Goal: Transaction & Acquisition: Book appointment/travel/reservation

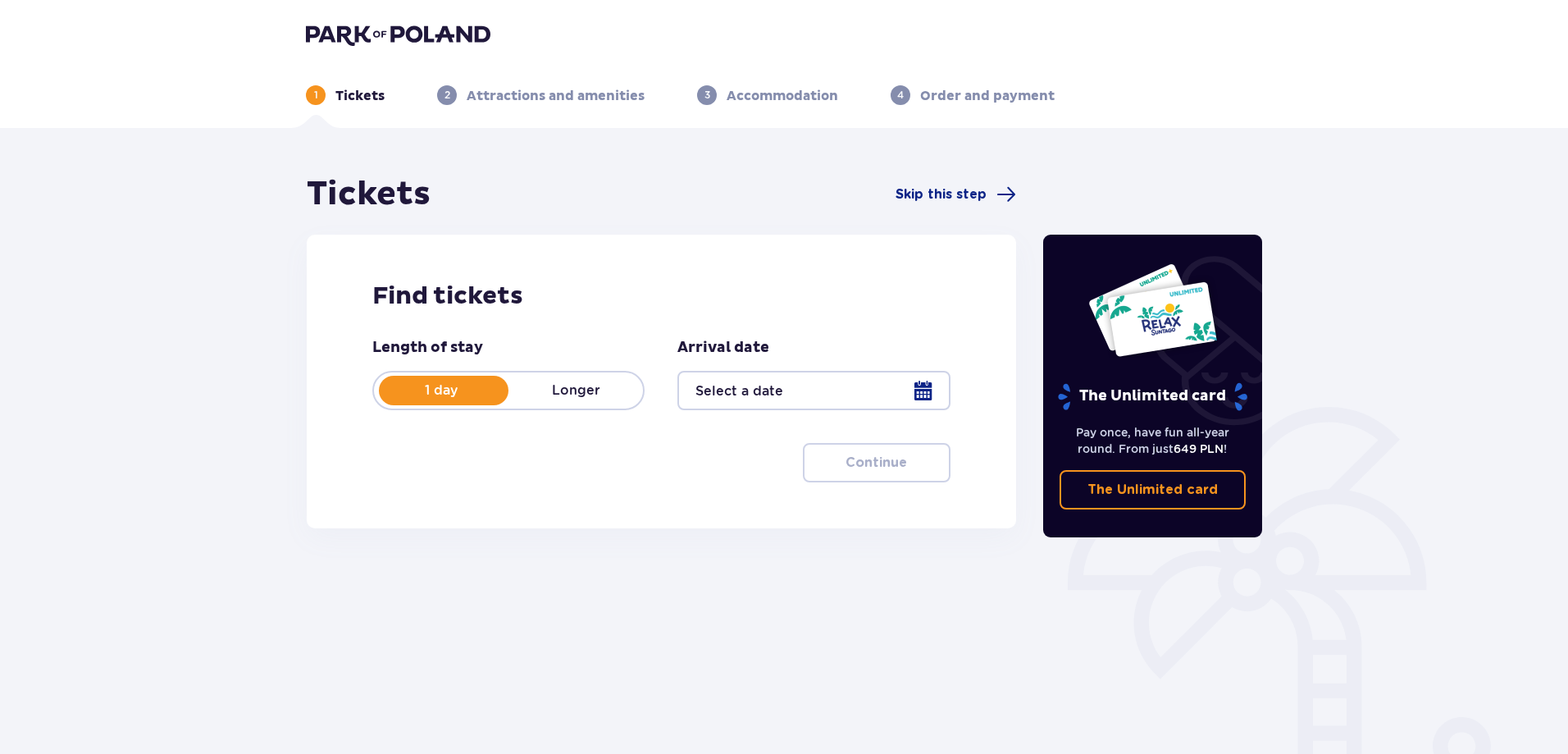
drag, startPoint x: 346, startPoint y: 103, endPoint x: 347, endPoint y: 37, distance: 66.0
click at [346, 90] on p "Tickets" at bounding box center [360, 96] width 50 height 18
click at [348, 30] on img at bounding box center [398, 34] width 184 height 23
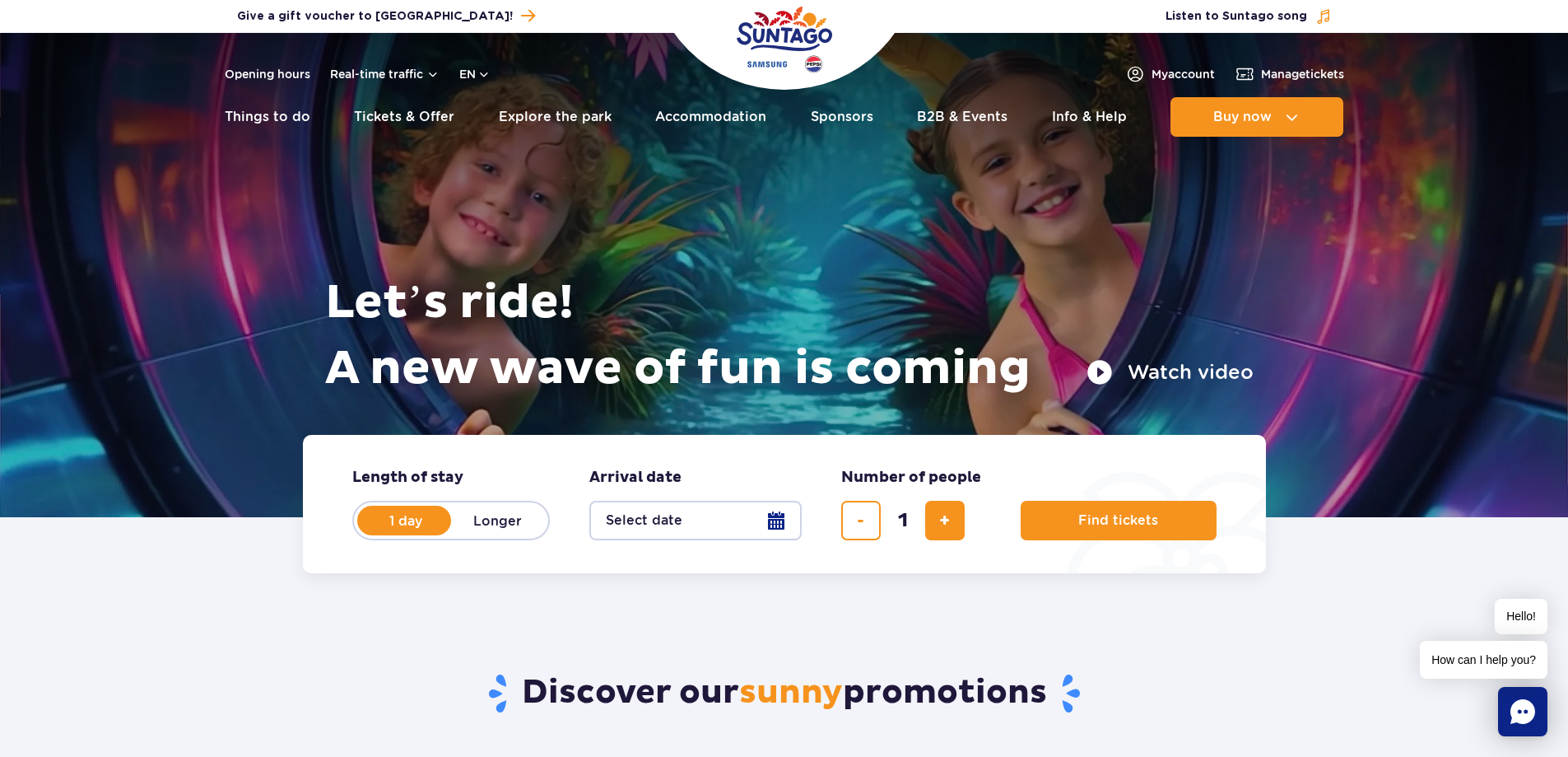
click at [783, 22] on img "Park of Poland" at bounding box center [784, 39] width 96 height 76
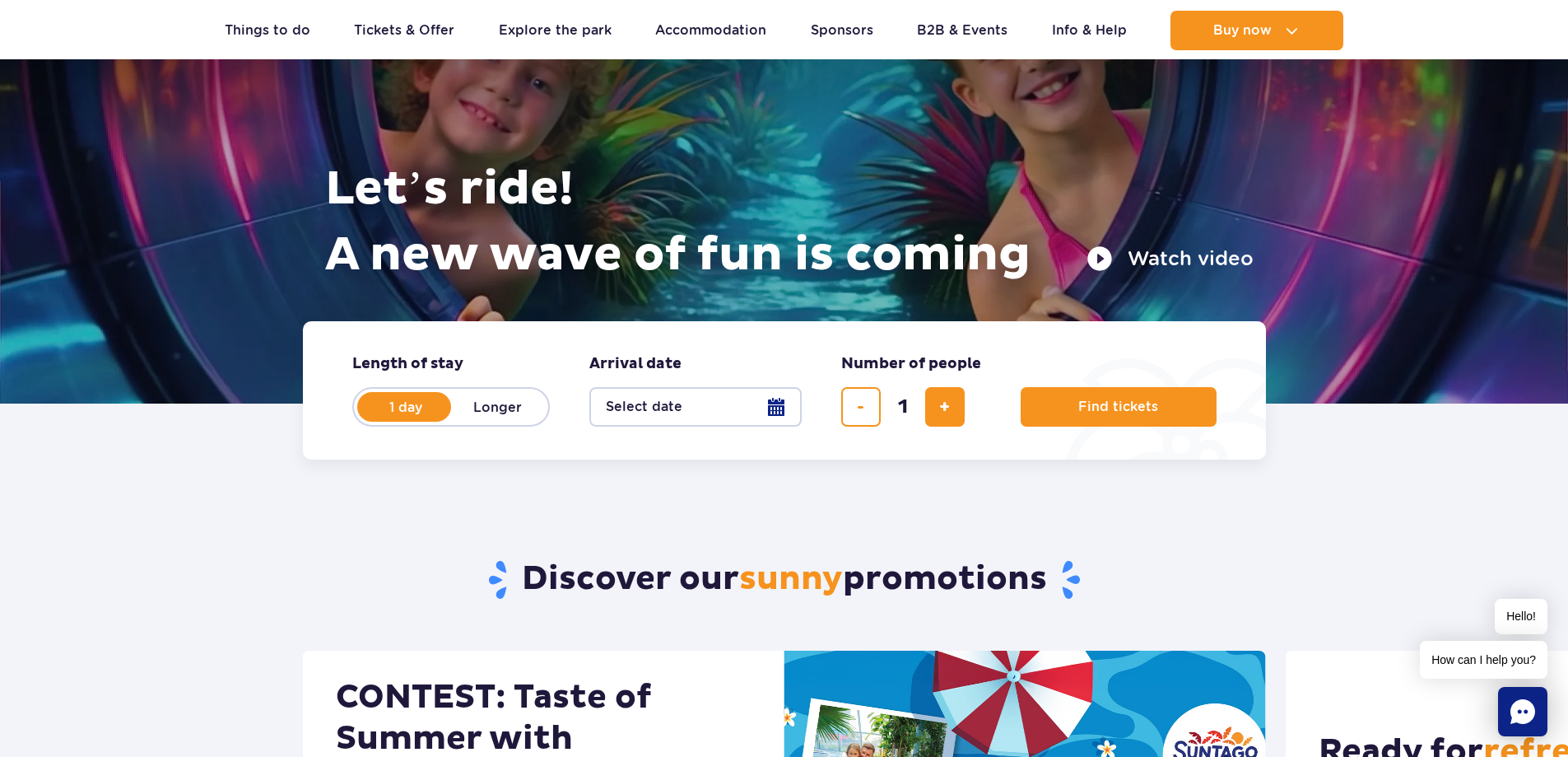
scroll to position [165, 0]
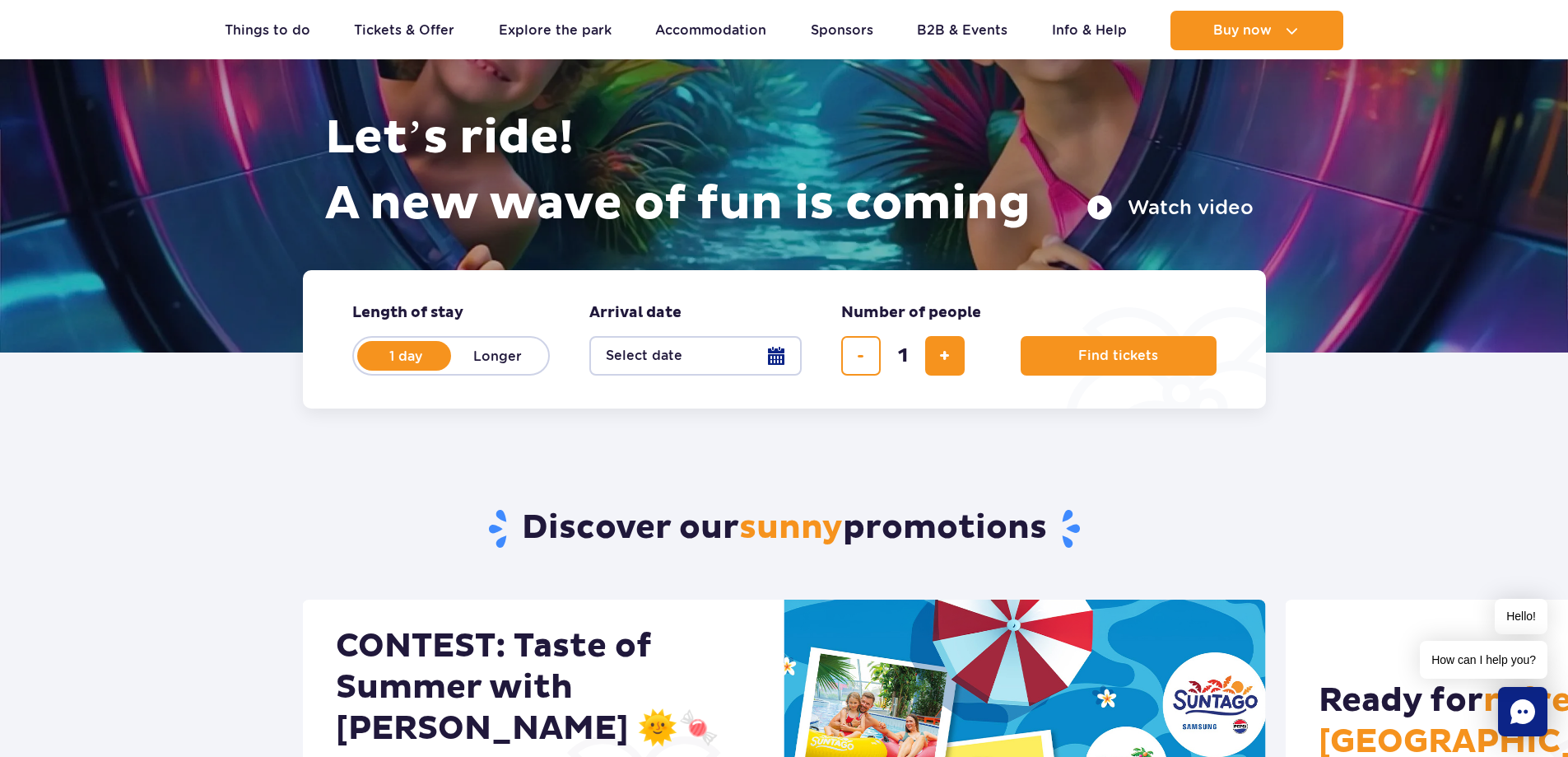
click at [675, 344] on button "Select date" at bounding box center [696, 355] width 213 height 39
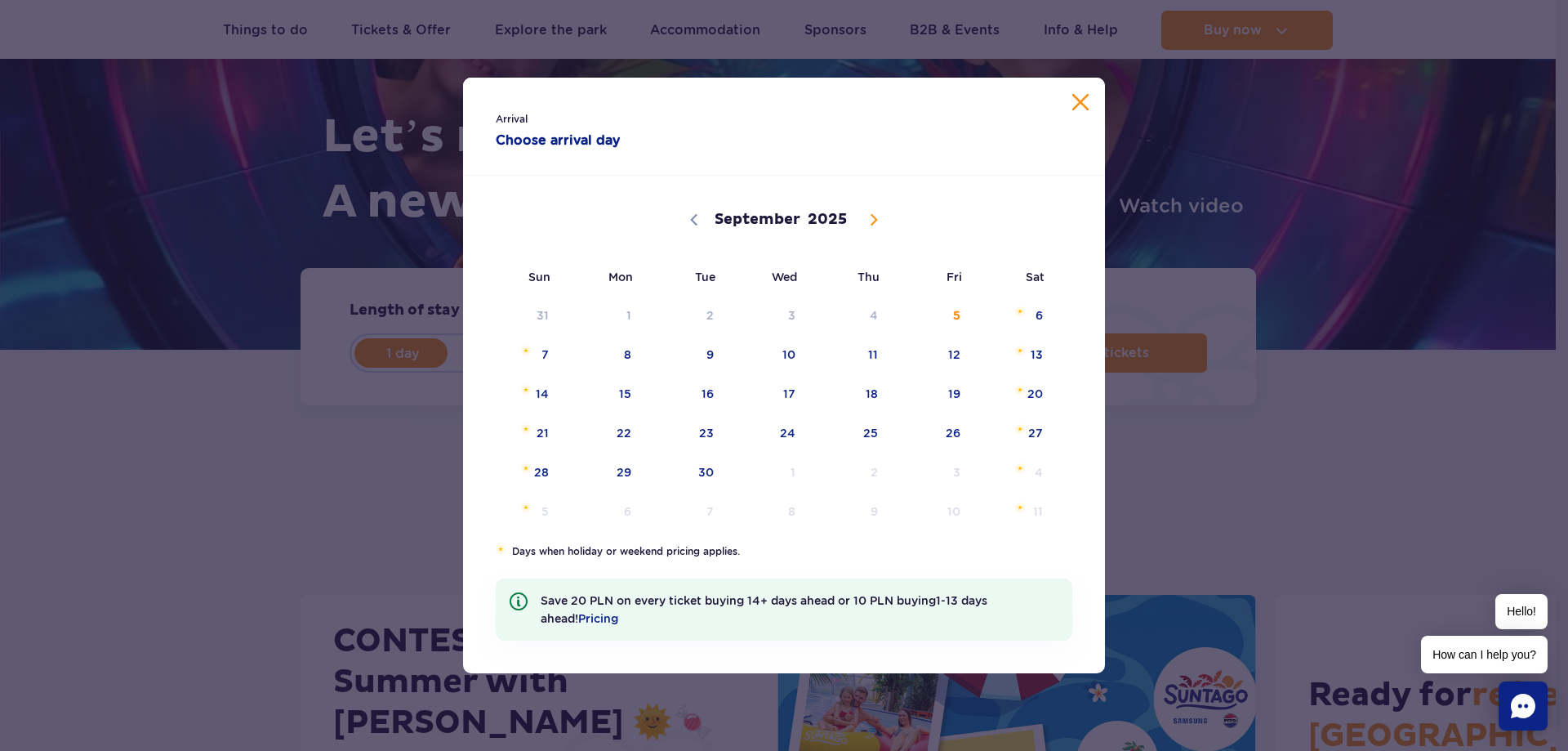
click at [878, 222] on icon at bounding box center [874, 219] width 11 height 11
click at [694, 224] on icon at bounding box center [694, 219] width 11 height 11
click at [865, 223] on span at bounding box center [874, 220] width 28 height 28
select select "9"
click at [1022, 443] on span "25" at bounding box center [1014, 433] width 82 height 37
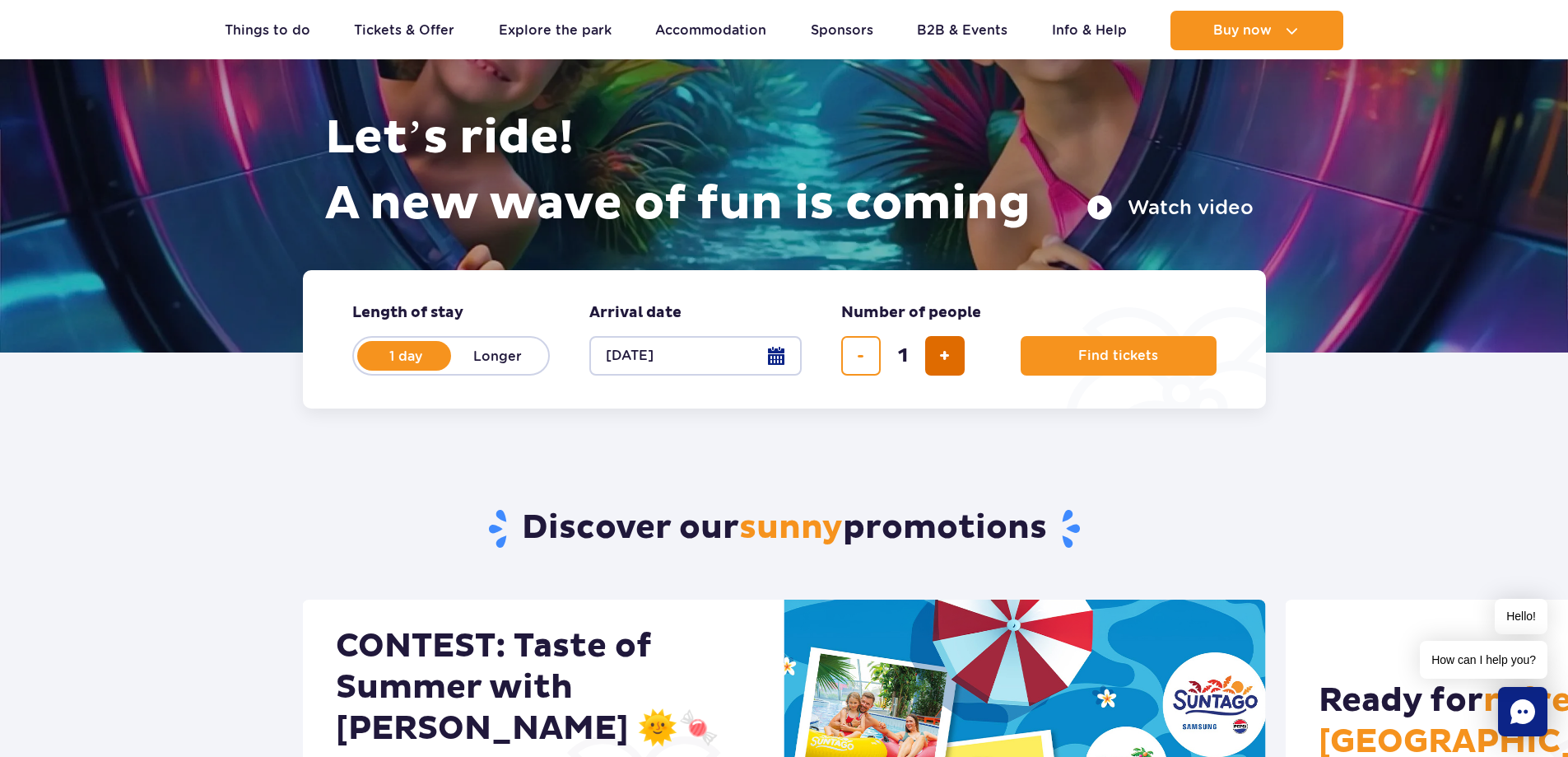
click at [940, 356] on span "add ticket" at bounding box center [944, 356] width 10 height 0
type input "2"
click at [1093, 368] on button "Find tickets" at bounding box center [1118, 355] width 196 height 39
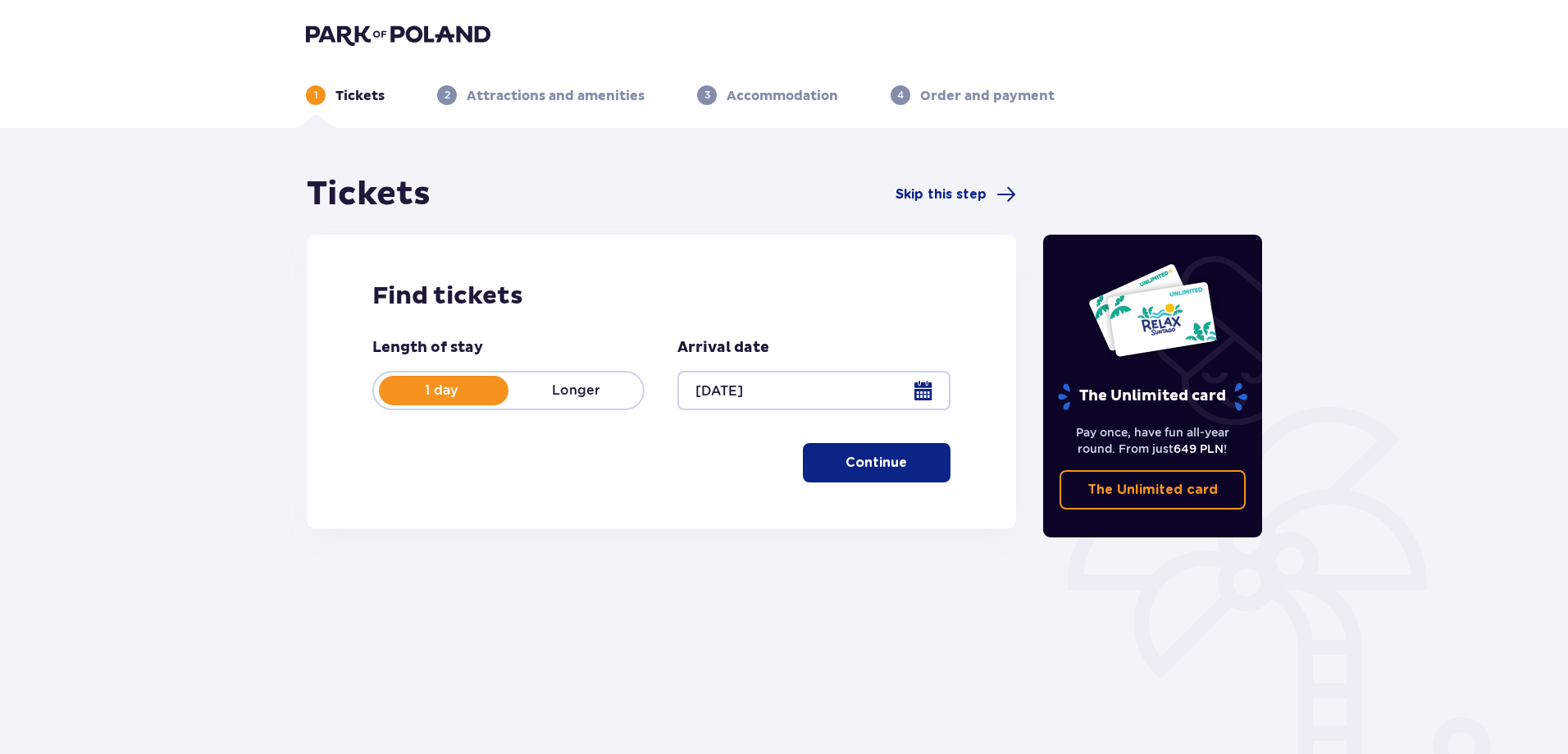
drag, startPoint x: 827, startPoint y: 465, endPoint x: 859, endPoint y: 465, distance: 32.0
click at [830, 465] on button "Continue" at bounding box center [877, 462] width 148 height 39
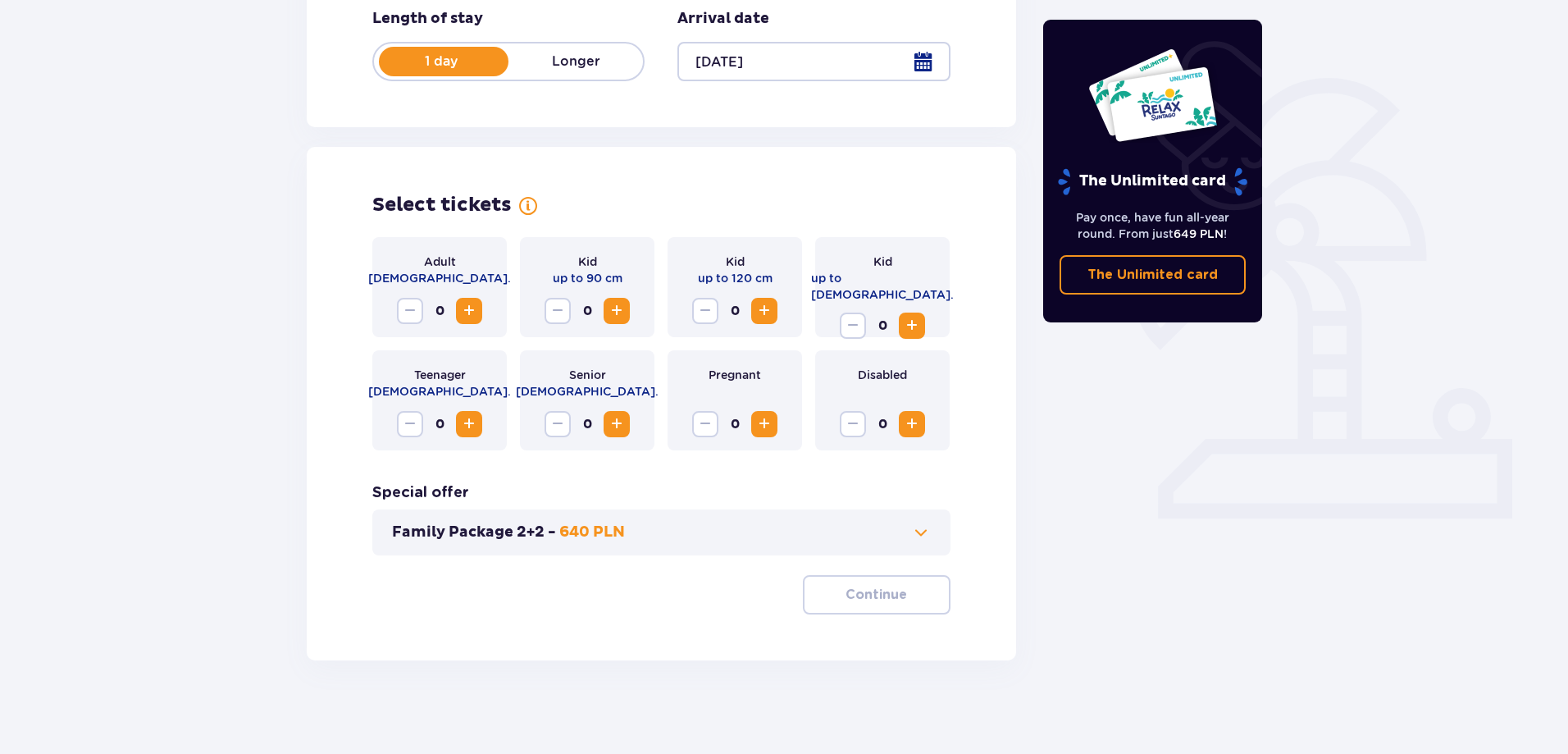
scroll to position [334, 0]
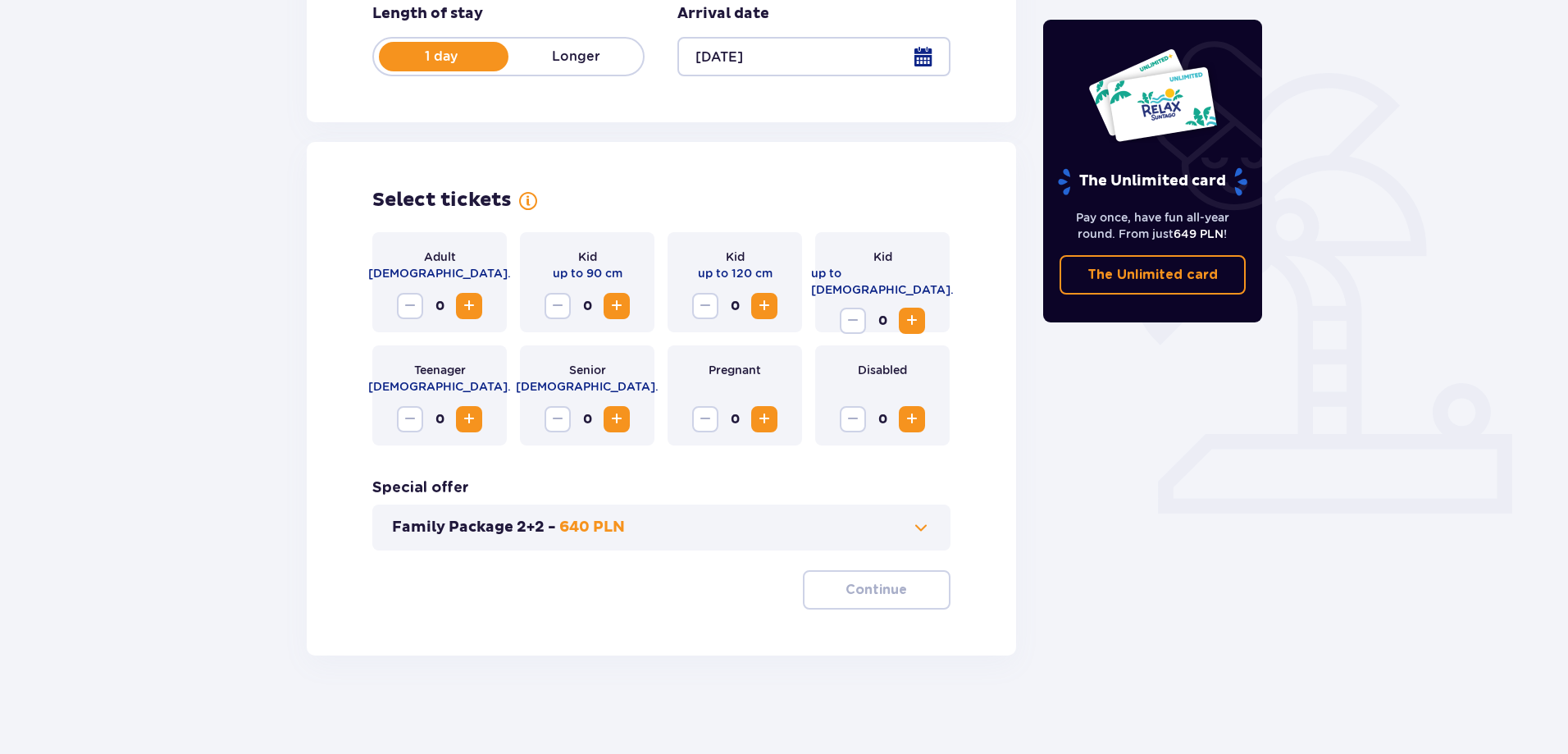
click at [470, 297] on span "Increase" at bounding box center [469, 306] width 20 height 20
click at [882, 594] on p "Continue" at bounding box center [876, 589] width 62 height 18
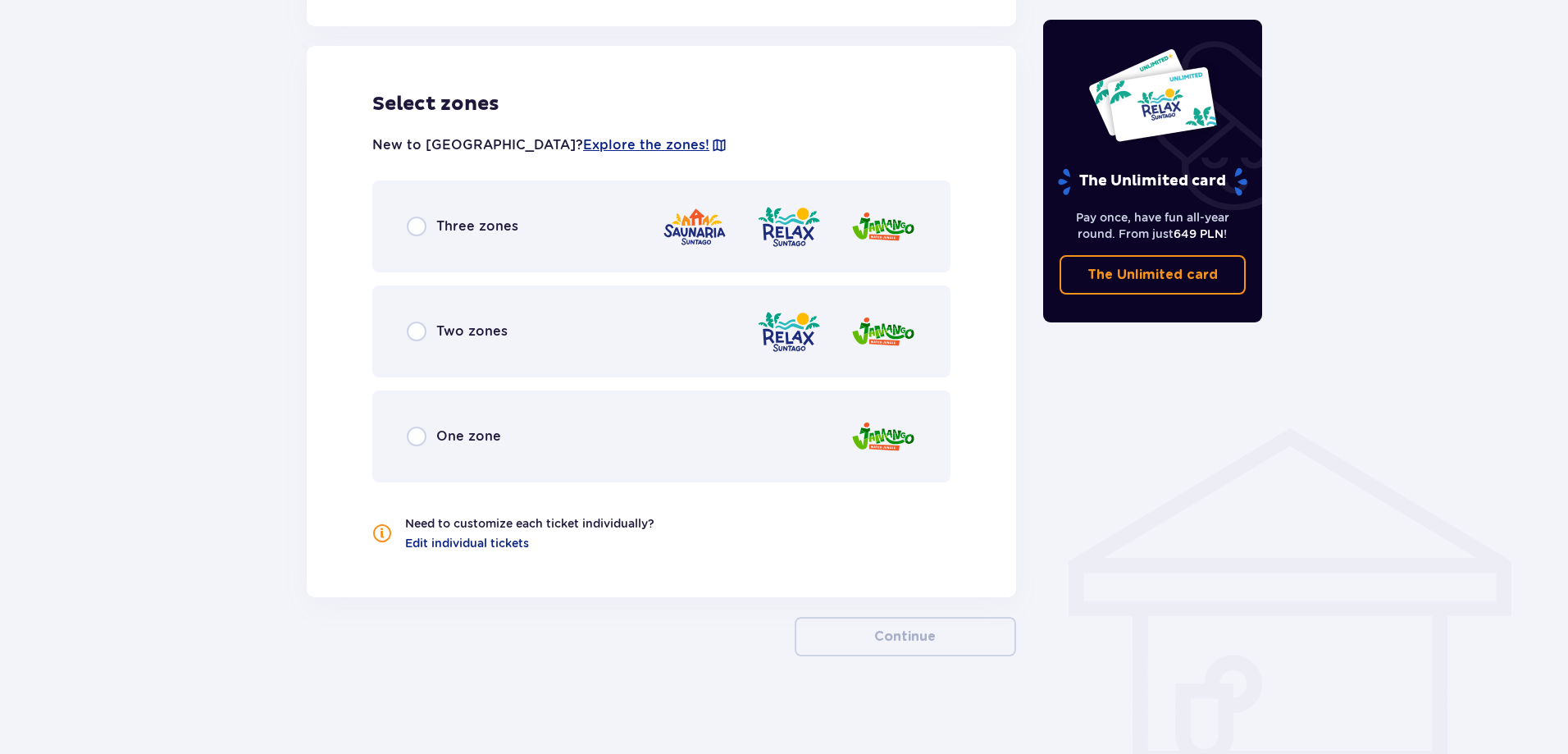
scroll to position [904, 0]
click at [552, 236] on div "Three zones" at bounding box center [662, 226] width 579 height 92
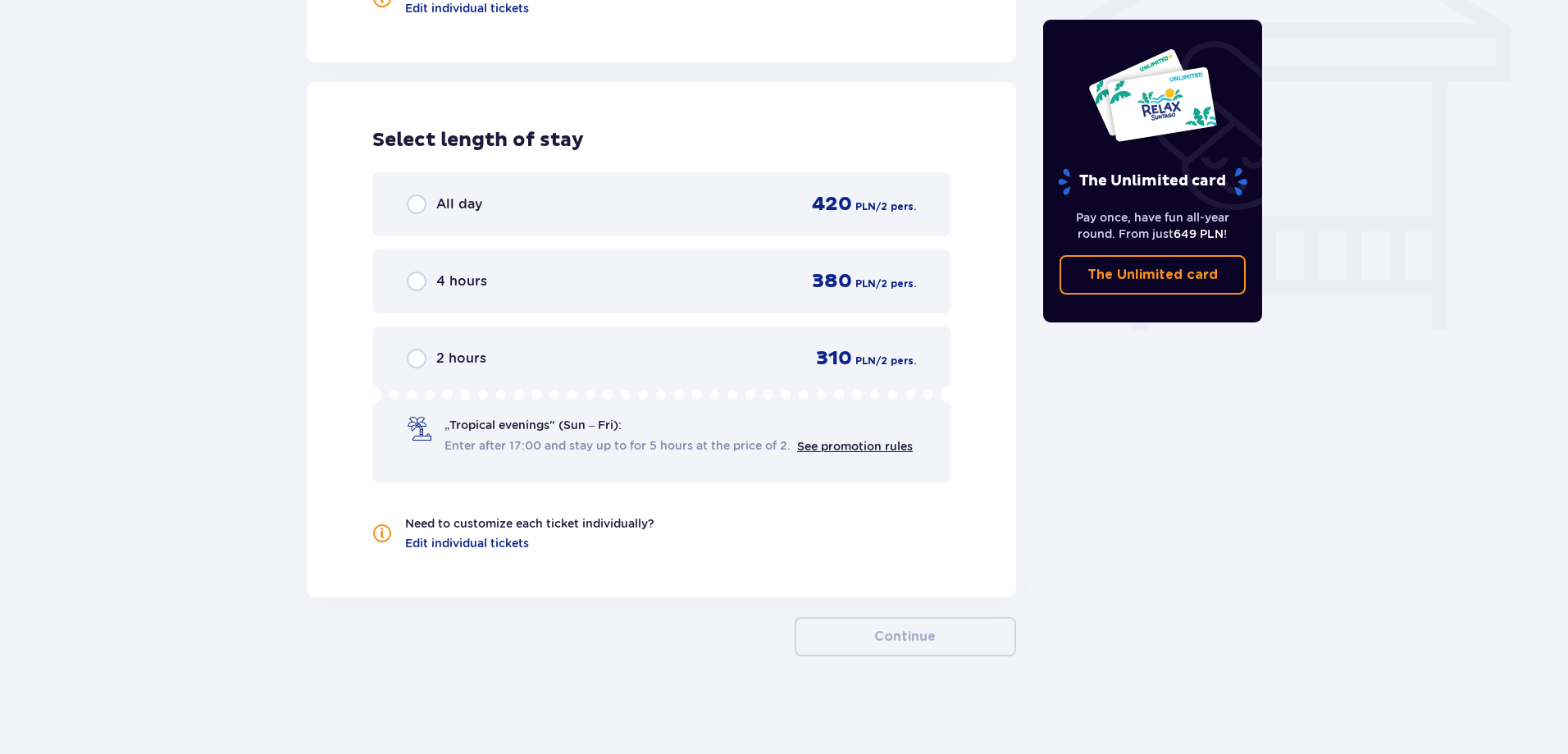
scroll to position [1439, 0]
click at [533, 198] on div "All day 420 PLN / 2 pers." at bounding box center [661, 203] width 509 height 24
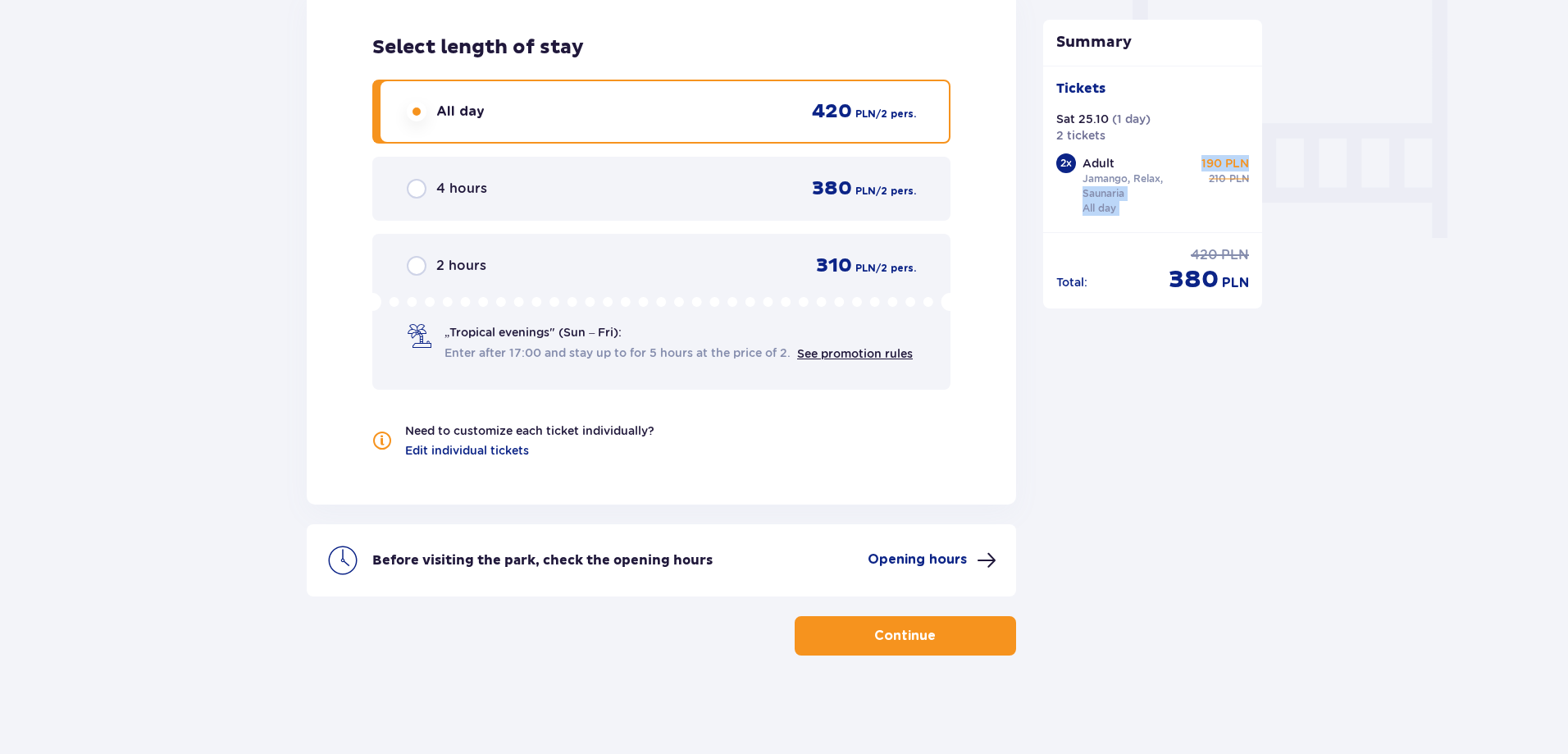
drag, startPoint x: 1202, startPoint y: 162, endPoint x: 1258, endPoint y: 159, distance: 56.1
click at [1258, 159] on div "Tickets Sat 25.10 ( 1 day ) 2 tickets 2 x Adult [GEOGRAPHIC_DATA], Relax, Sauna…" at bounding box center [1153, 149] width 220 height 167
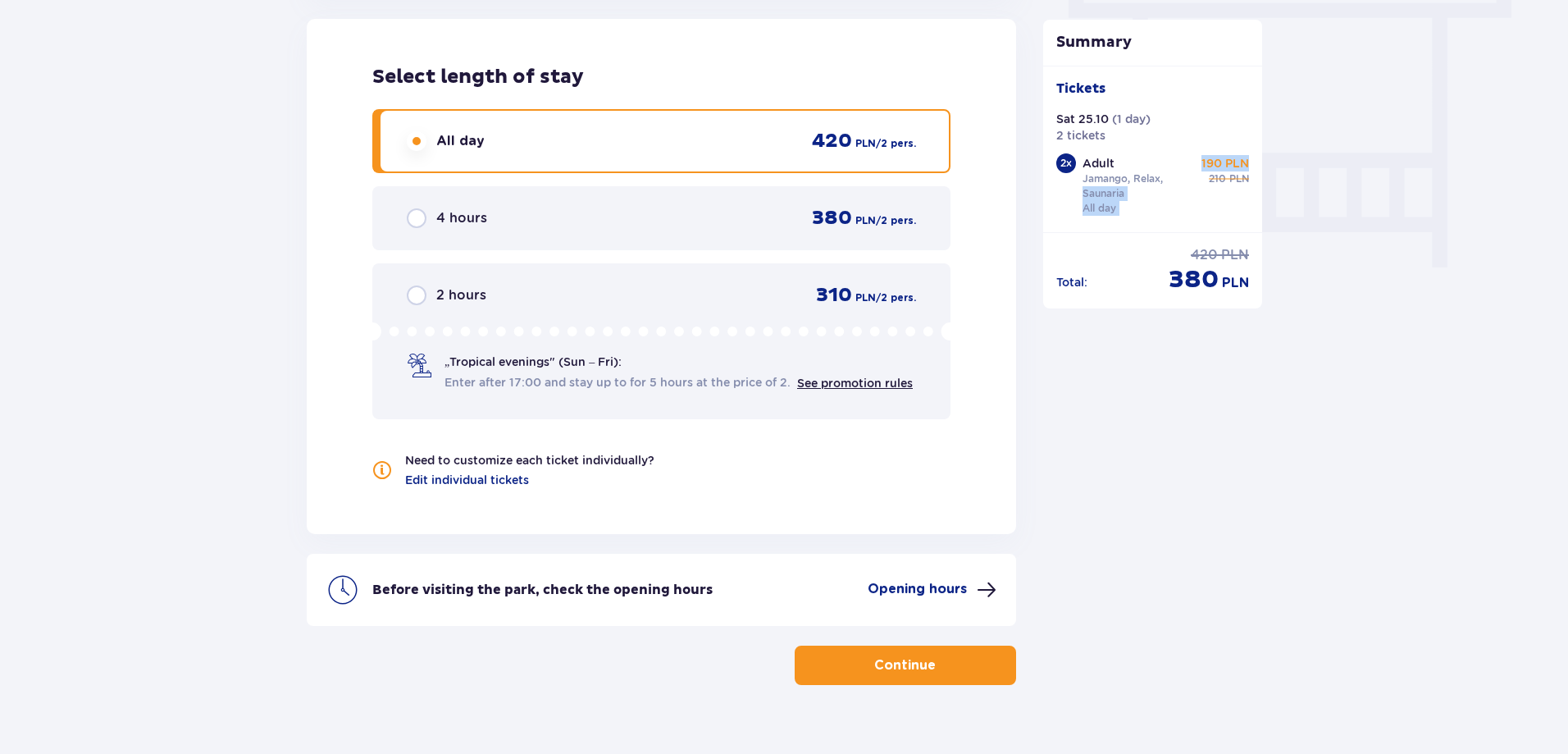
scroll to position [1531, 0]
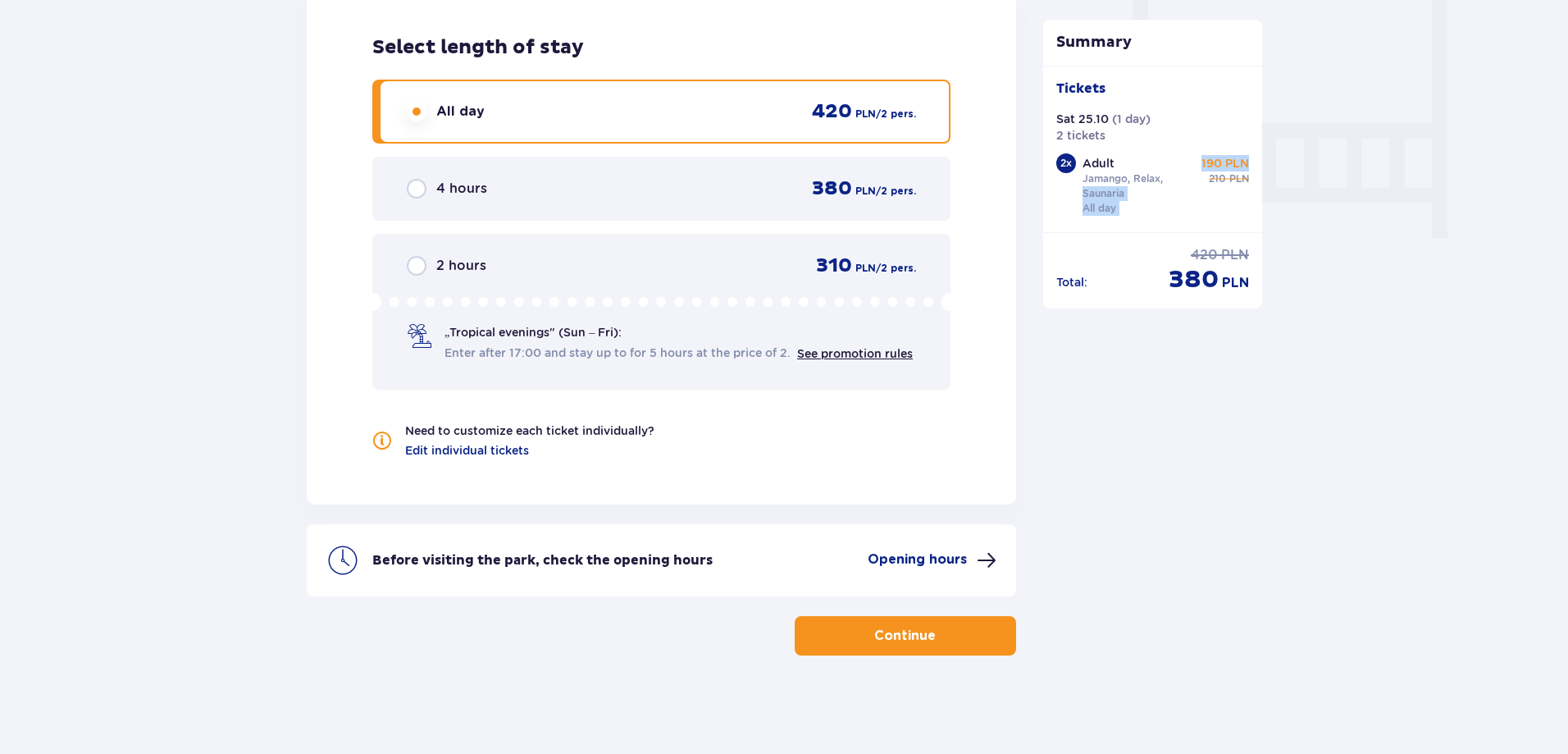
click at [898, 637] on p "Continue" at bounding box center [905, 635] width 62 height 18
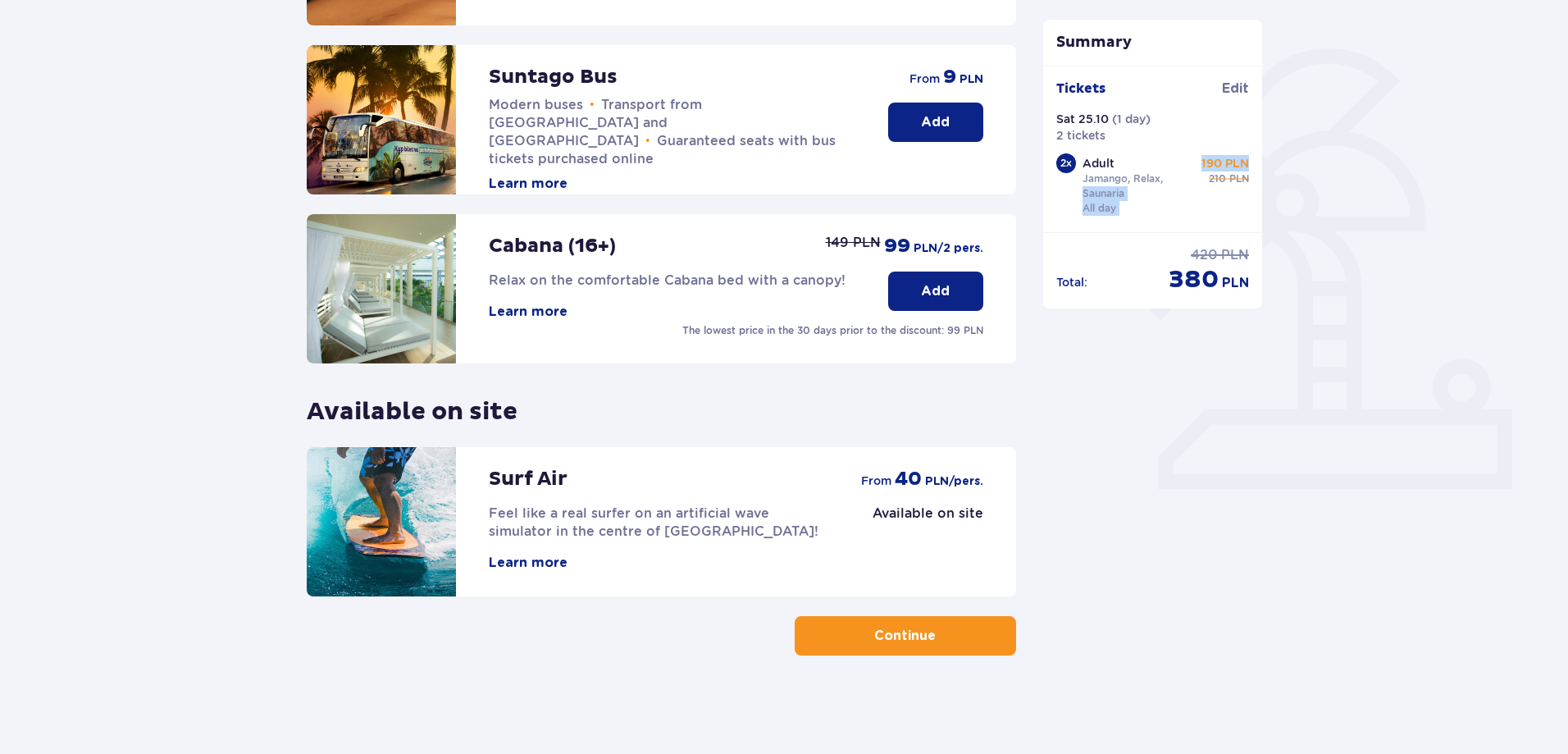
click at [911, 645] on p "Continue" at bounding box center [905, 635] width 62 height 18
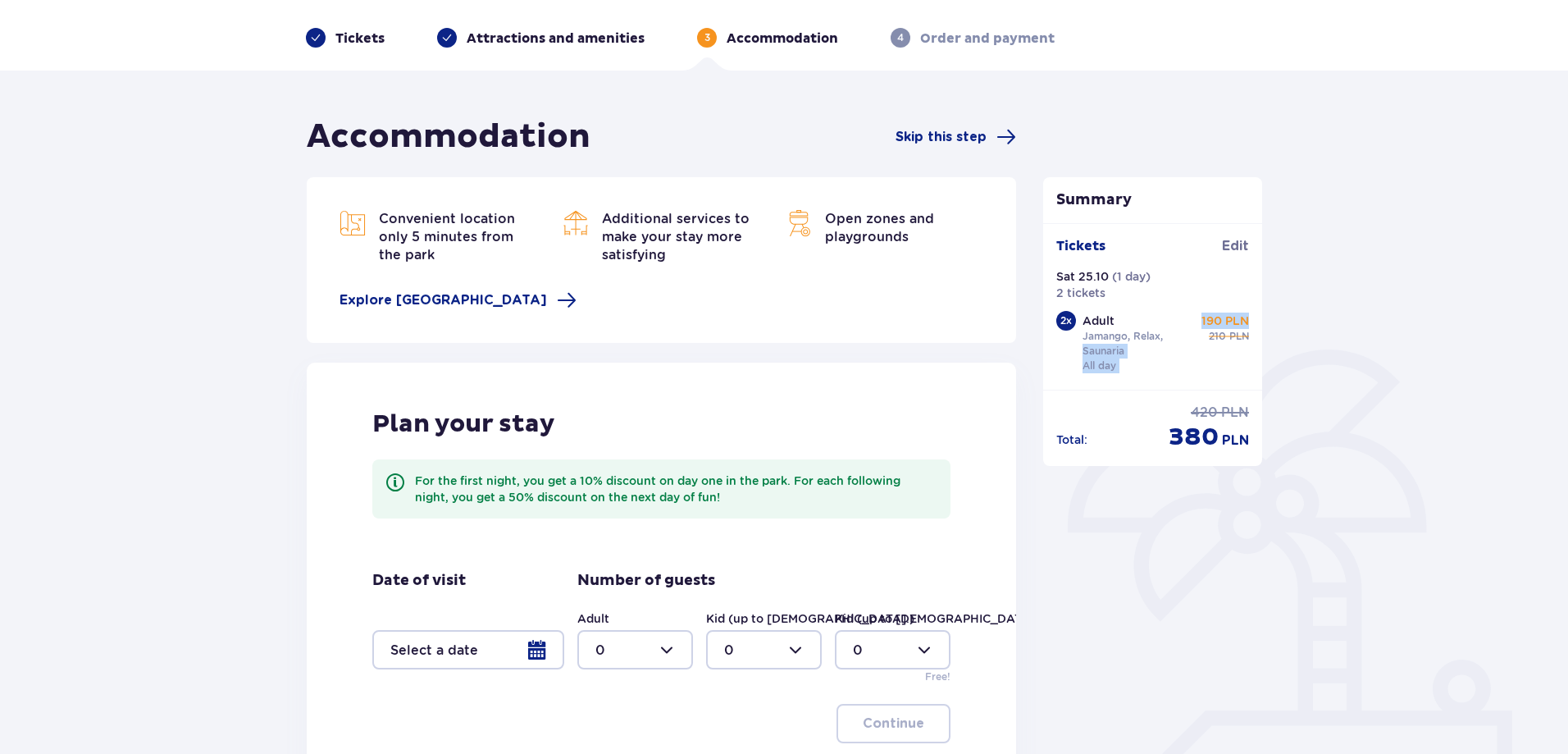
scroll to position [69, 0]
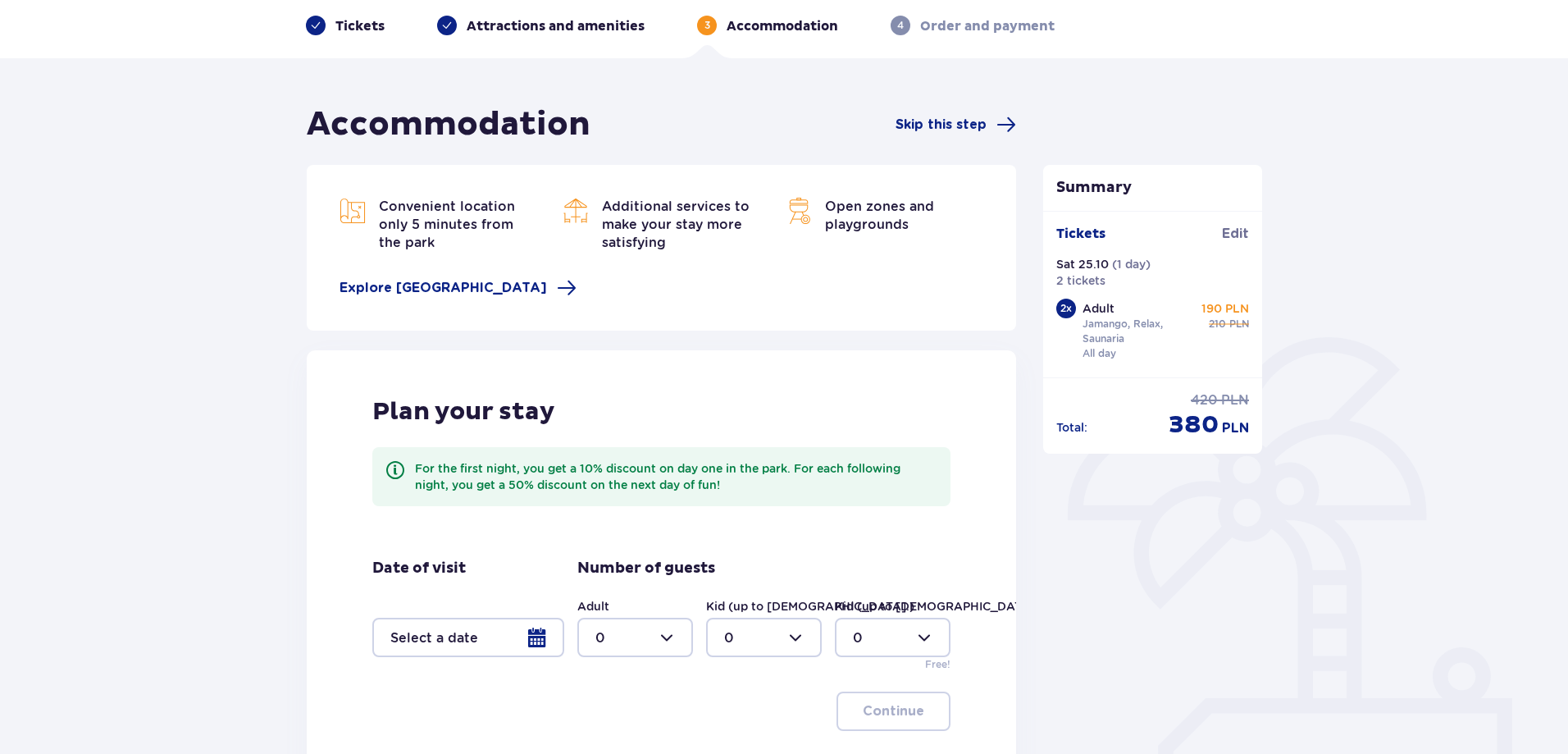
click at [647, 645] on div at bounding box center [635, 637] width 116 height 39
click at [625, 545] on div "2" at bounding box center [635, 546] width 80 height 18
type input "2"
click at [512, 629] on div at bounding box center [468, 637] width 192 height 39
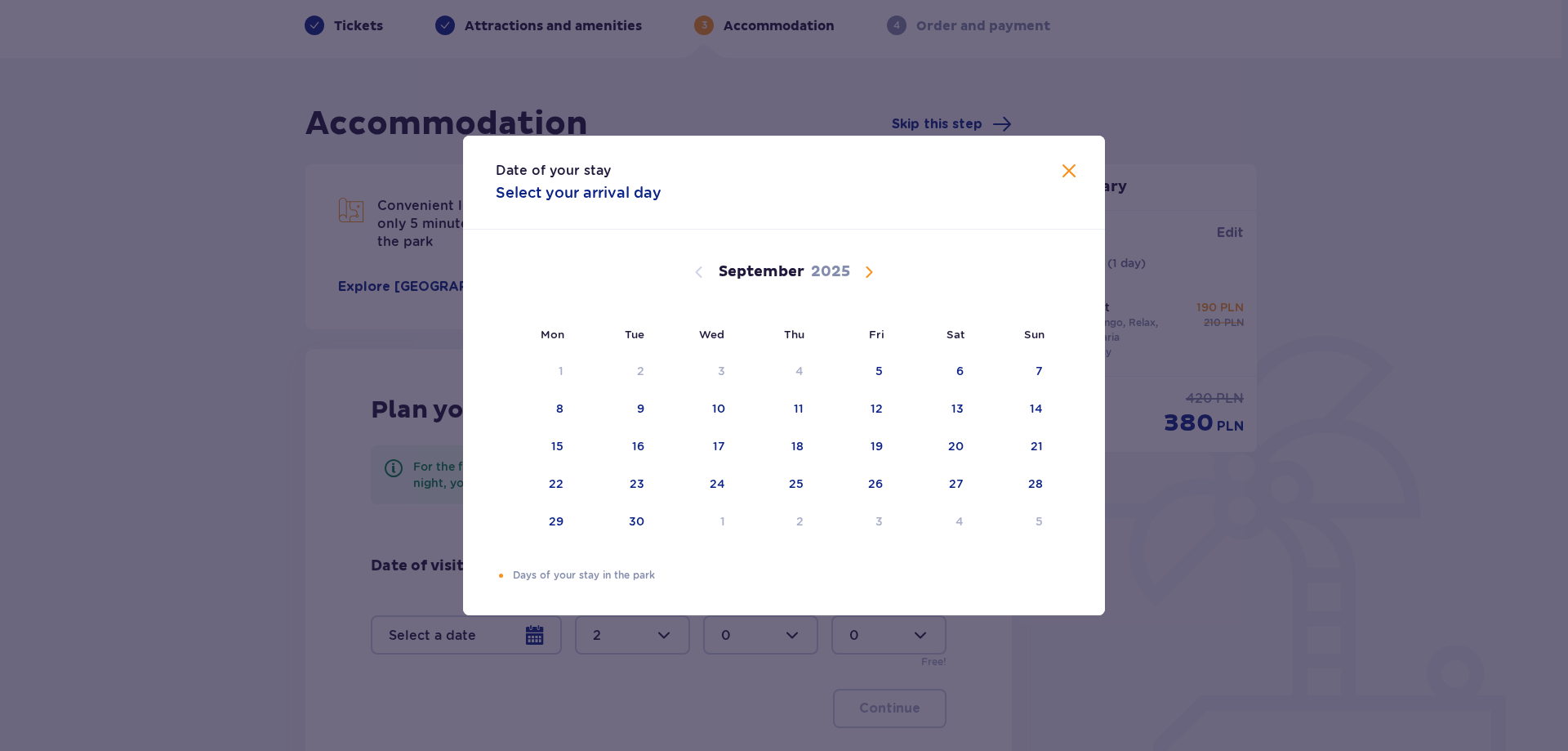
click at [857, 262] on div "[DATE]" at bounding box center [784, 272] width 541 height 20
click at [859, 277] on span "Calendar" at bounding box center [868, 272] width 20 height 20
click at [970, 479] on div "25" at bounding box center [937, 485] width 80 height 36
drag, startPoint x: 1032, startPoint y: 476, endPoint x: 1283, endPoint y: 473, distance: 251.0
click at [1031, 472] on div "26" at bounding box center [1014, 485] width 80 height 36
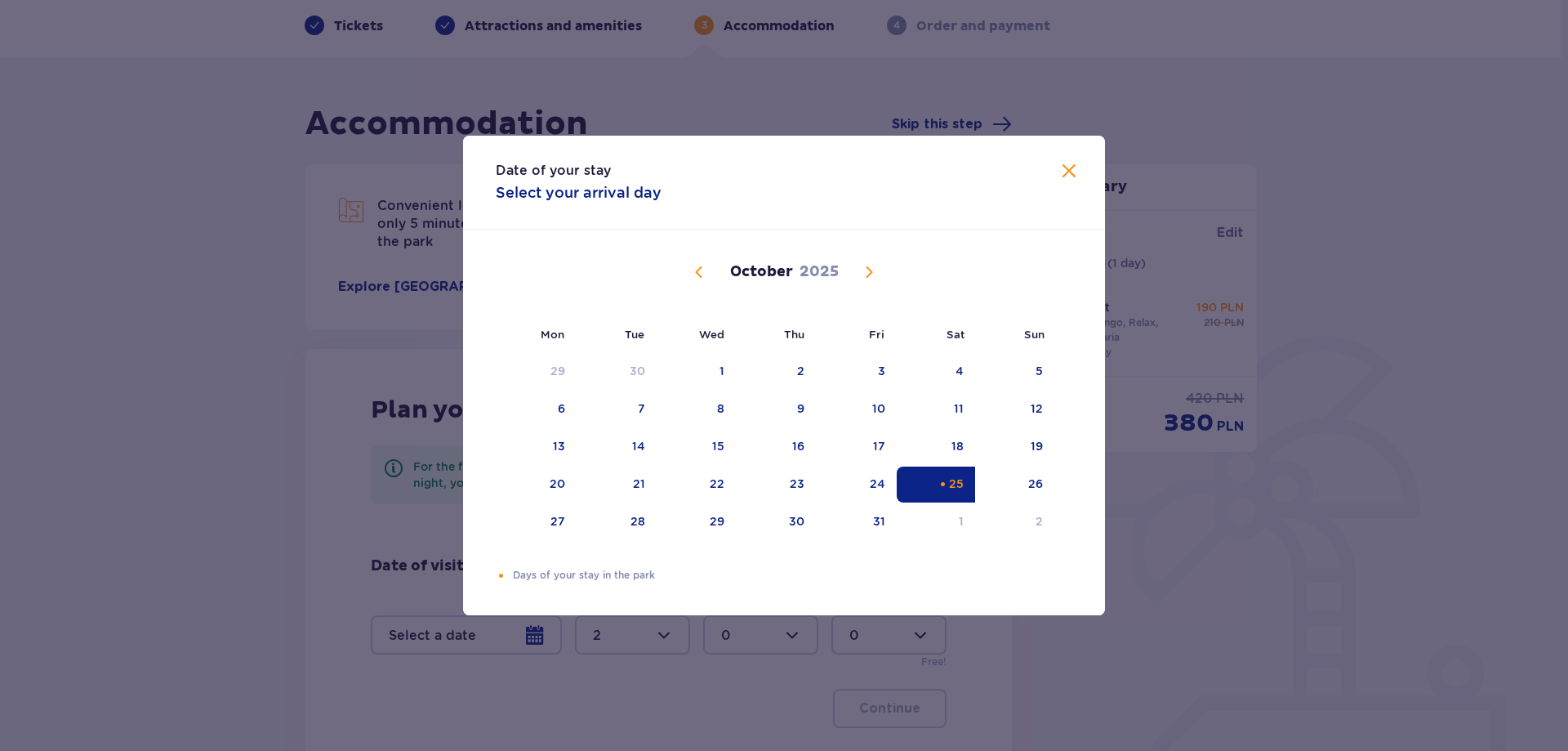
type input "[DATE] - [DATE]"
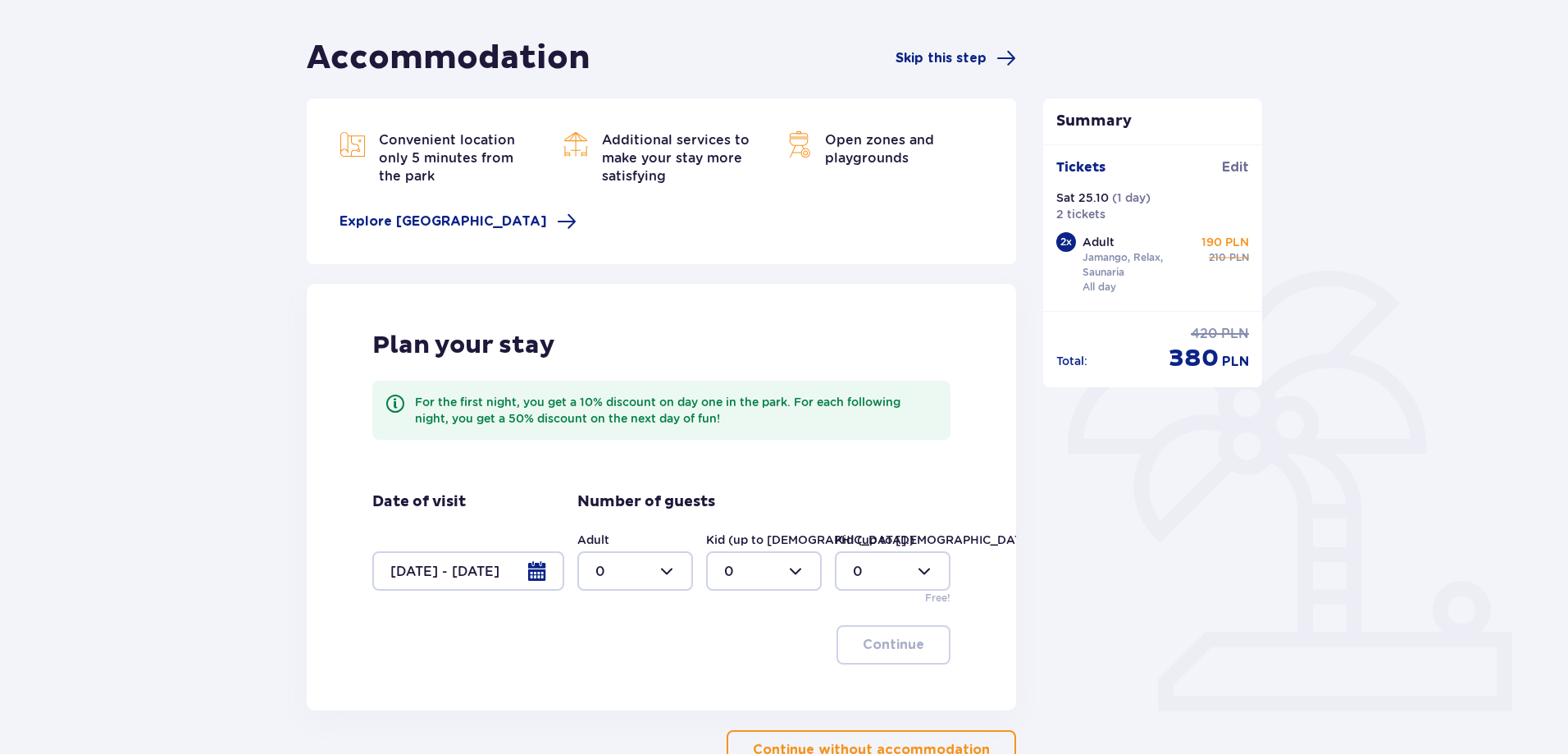
scroll to position [152, 0]
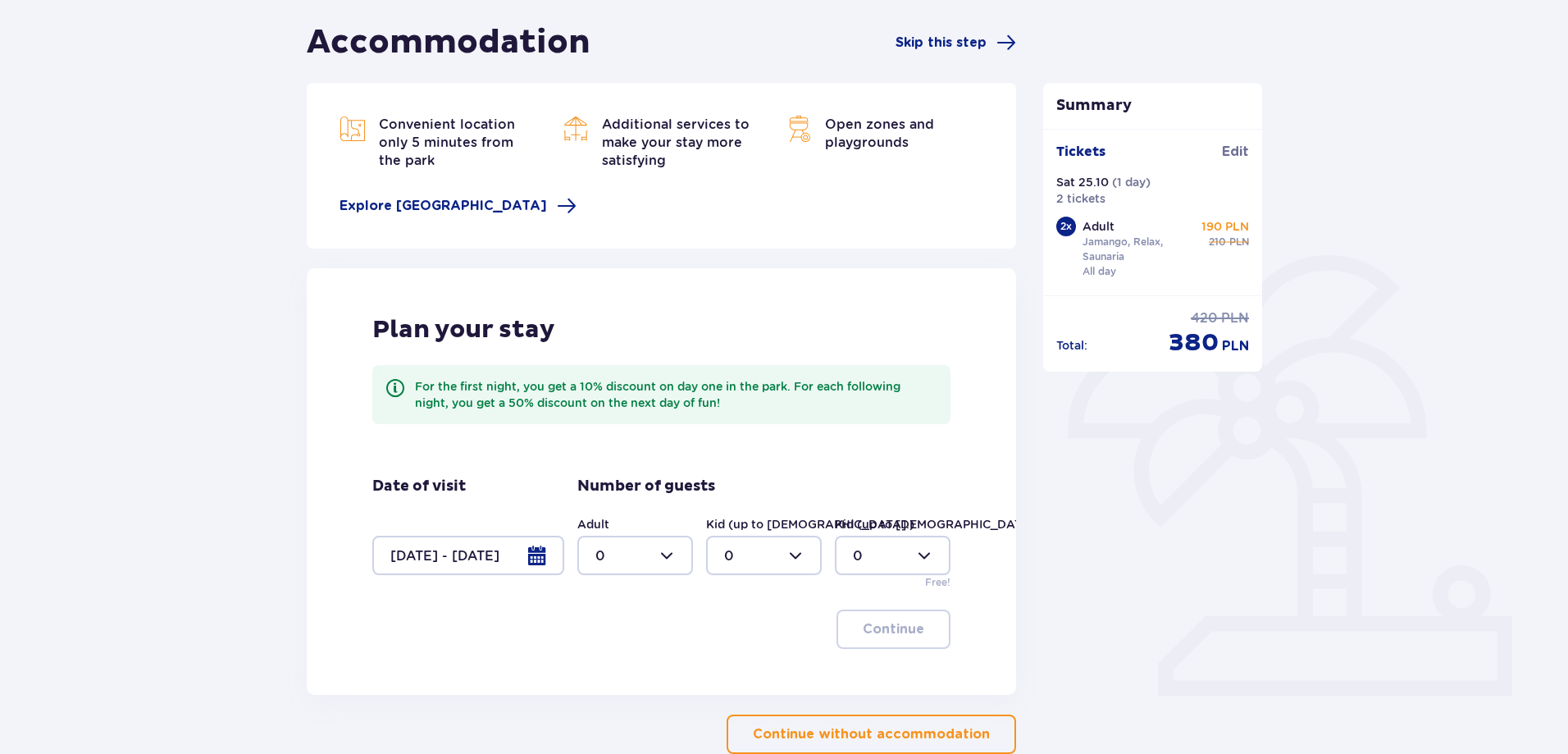
click at [653, 546] on div at bounding box center [635, 555] width 116 height 39
click at [627, 671] on div "2" at bounding box center [635, 674] width 80 height 18
type input "2"
click at [939, 635] on button "Continue" at bounding box center [893, 629] width 114 height 39
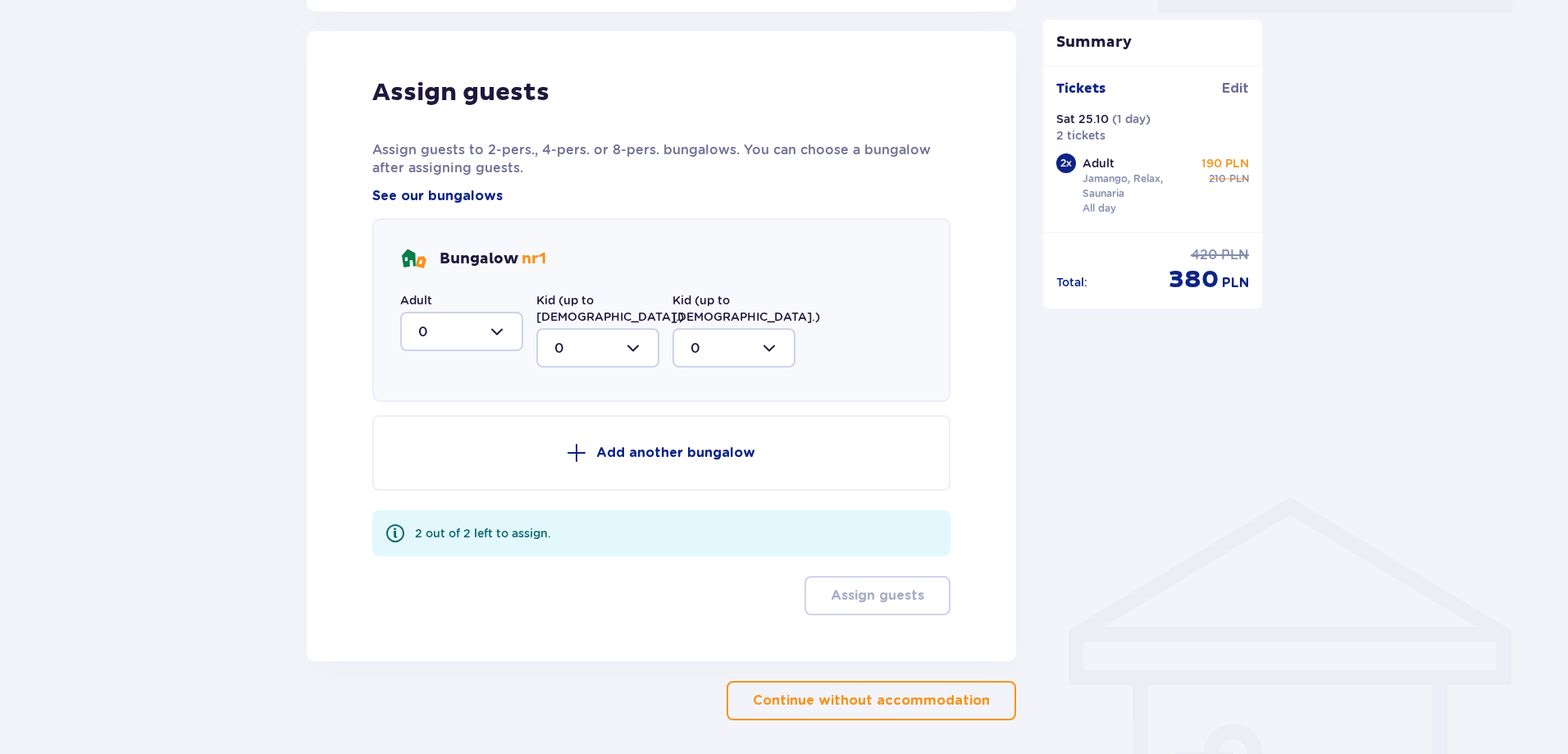
scroll to position [846, 0]
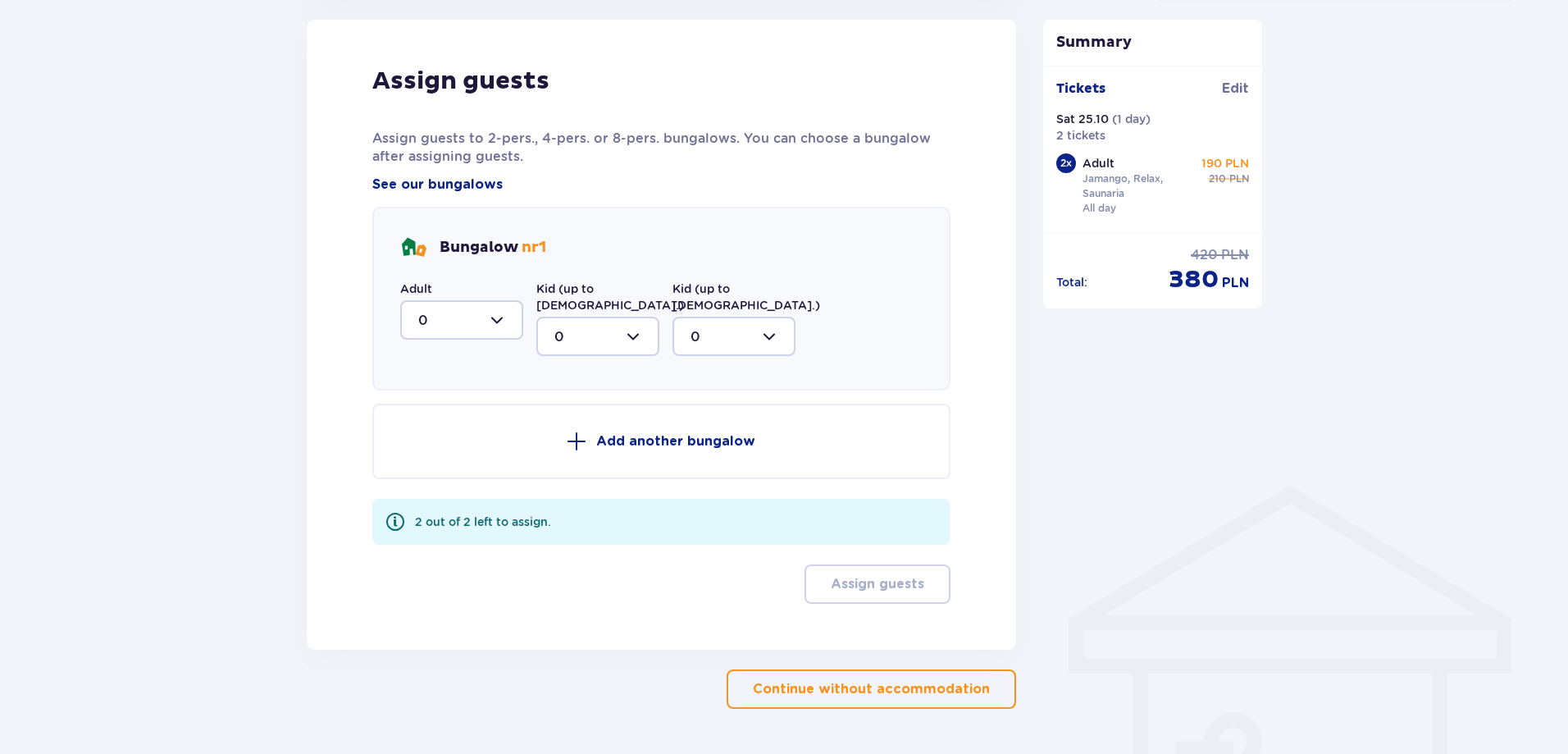
click at [467, 314] on div at bounding box center [462, 320] width 123 height 39
click at [448, 450] on span "2" at bounding box center [462, 439] width 120 height 35
type input "2"
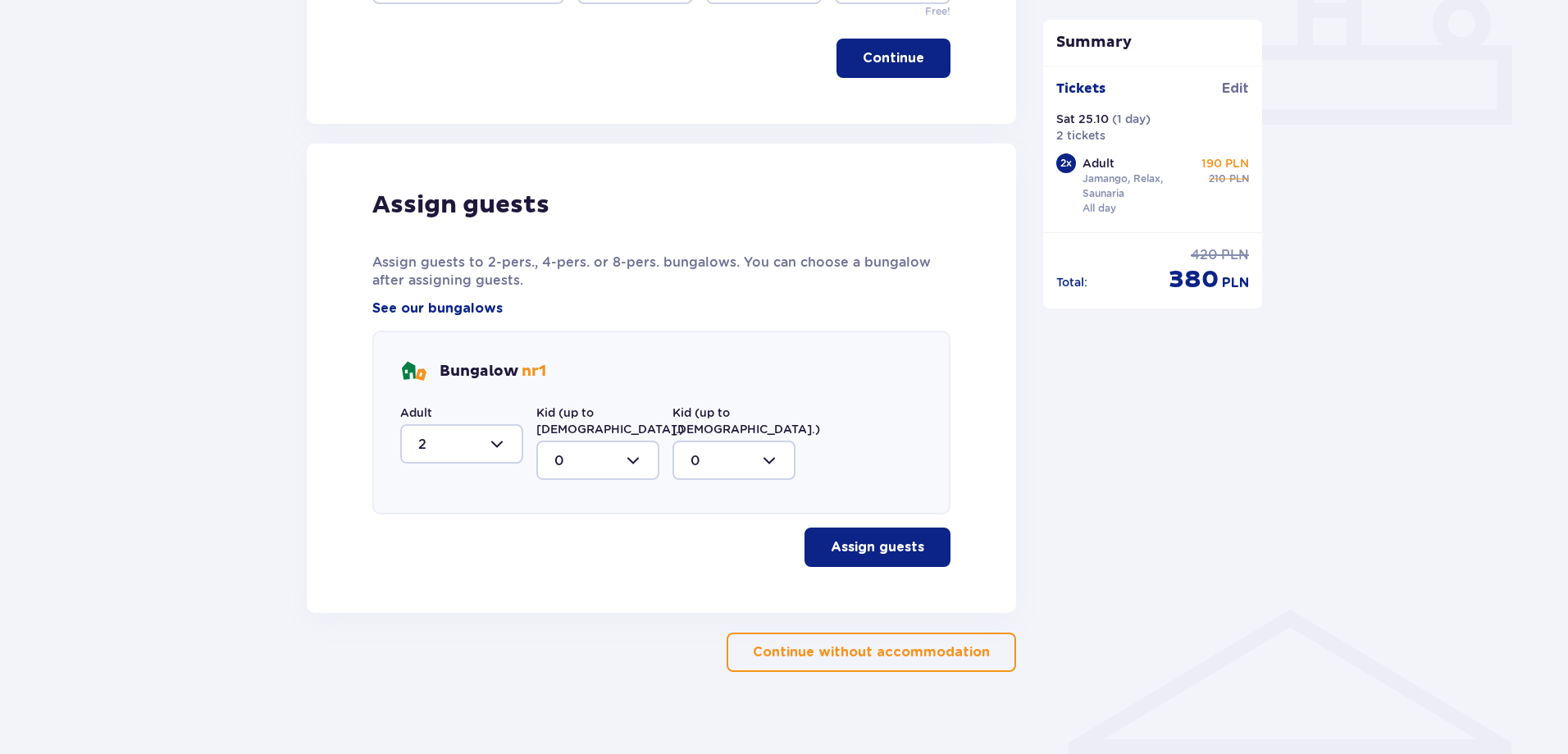
click at [883, 538] on p "Assign guests" at bounding box center [877, 546] width 94 height 18
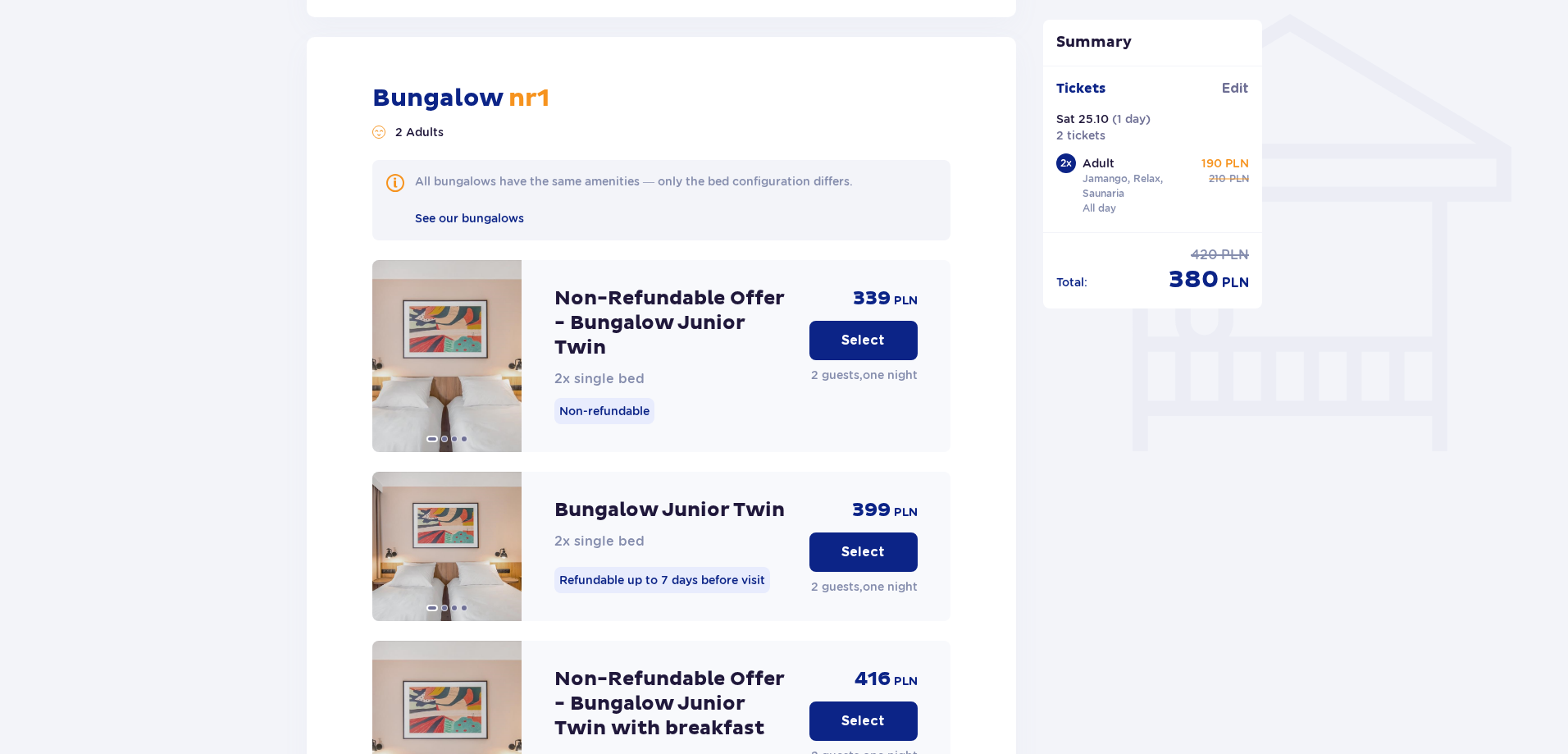
scroll to position [1319, 0]
click at [437, 321] on img at bounding box center [447, 354] width 149 height 192
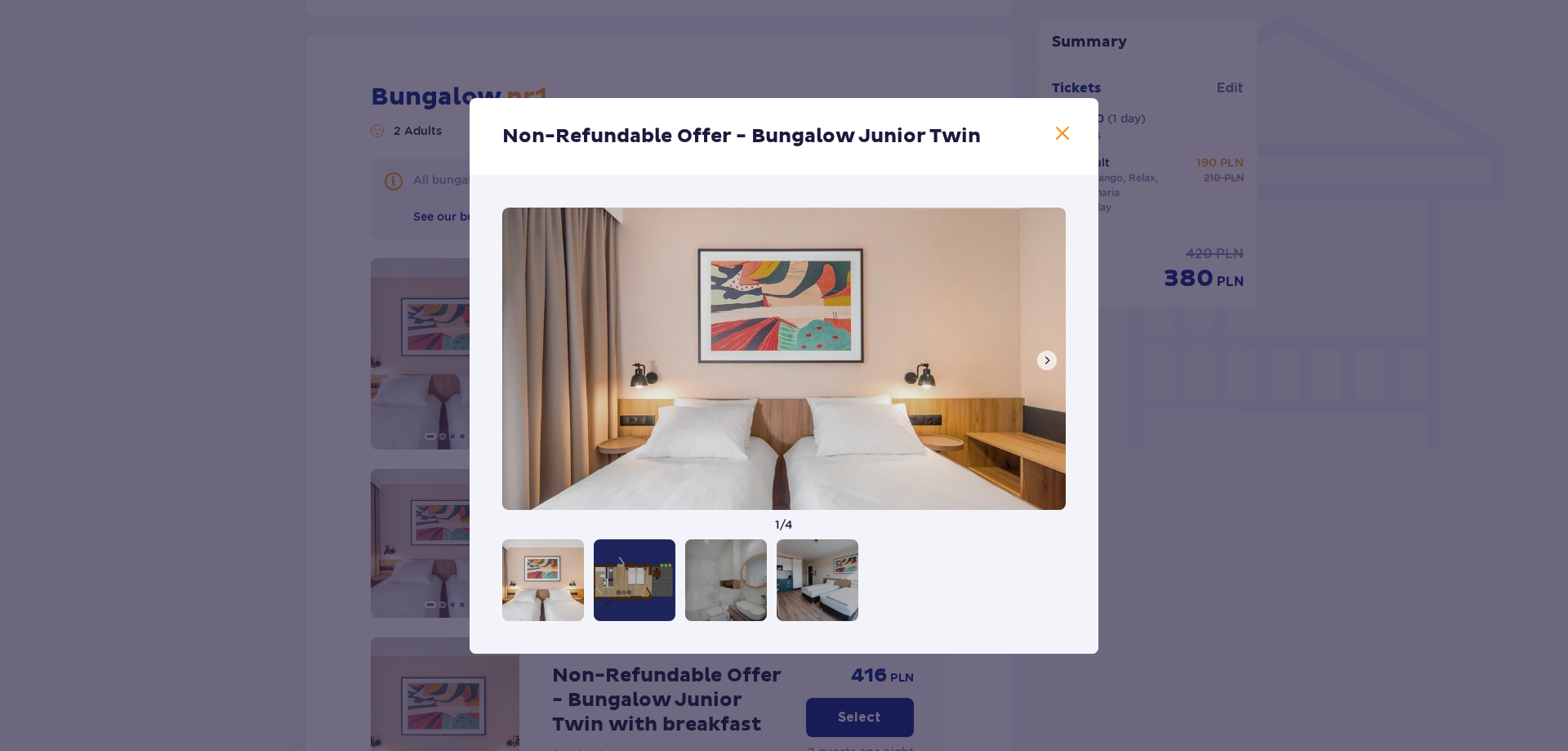
click at [634, 562] on div at bounding box center [634, 580] width 81 height 81
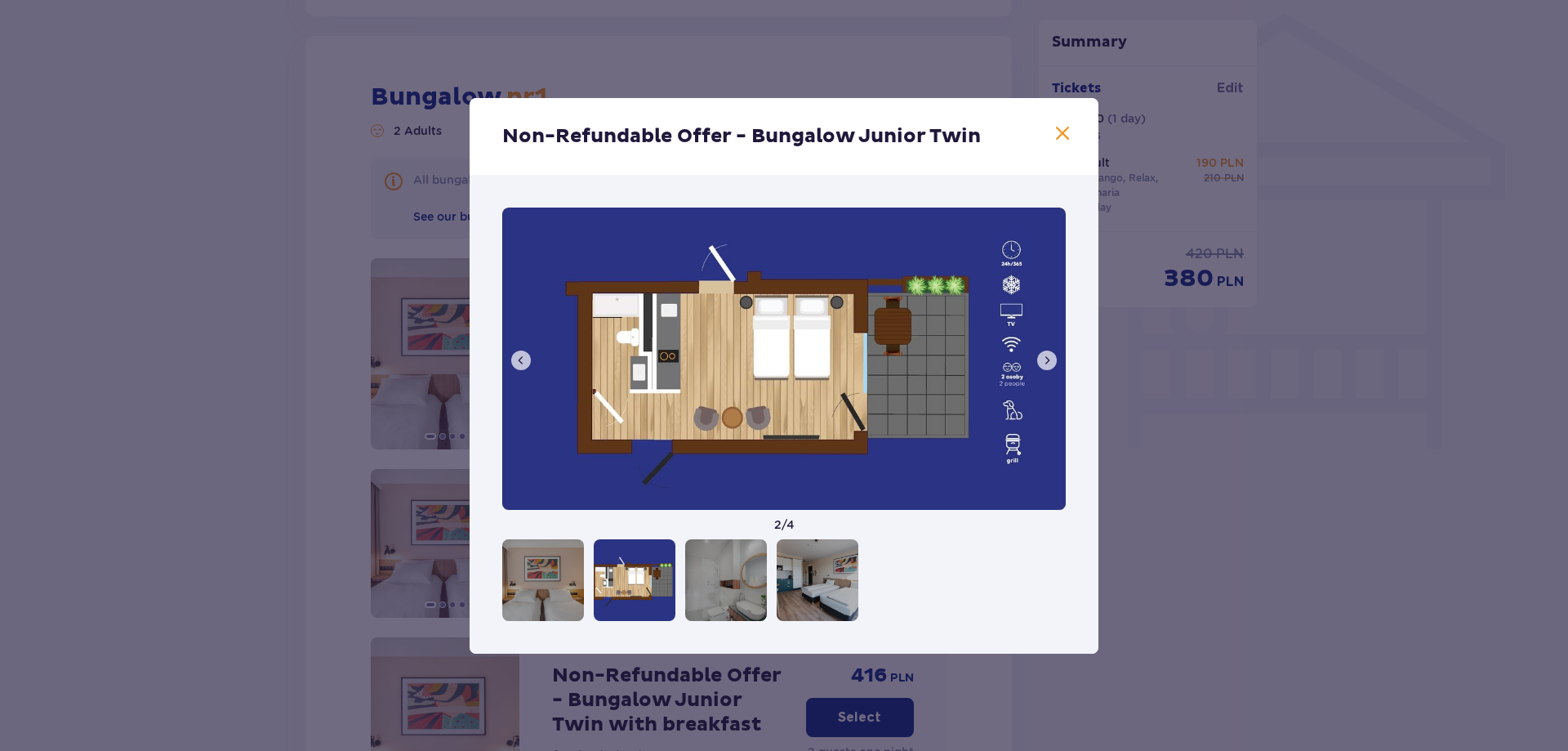
click at [730, 562] on div at bounding box center [726, 580] width 81 height 81
click at [801, 587] on div at bounding box center [817, 580] width 81 height 81
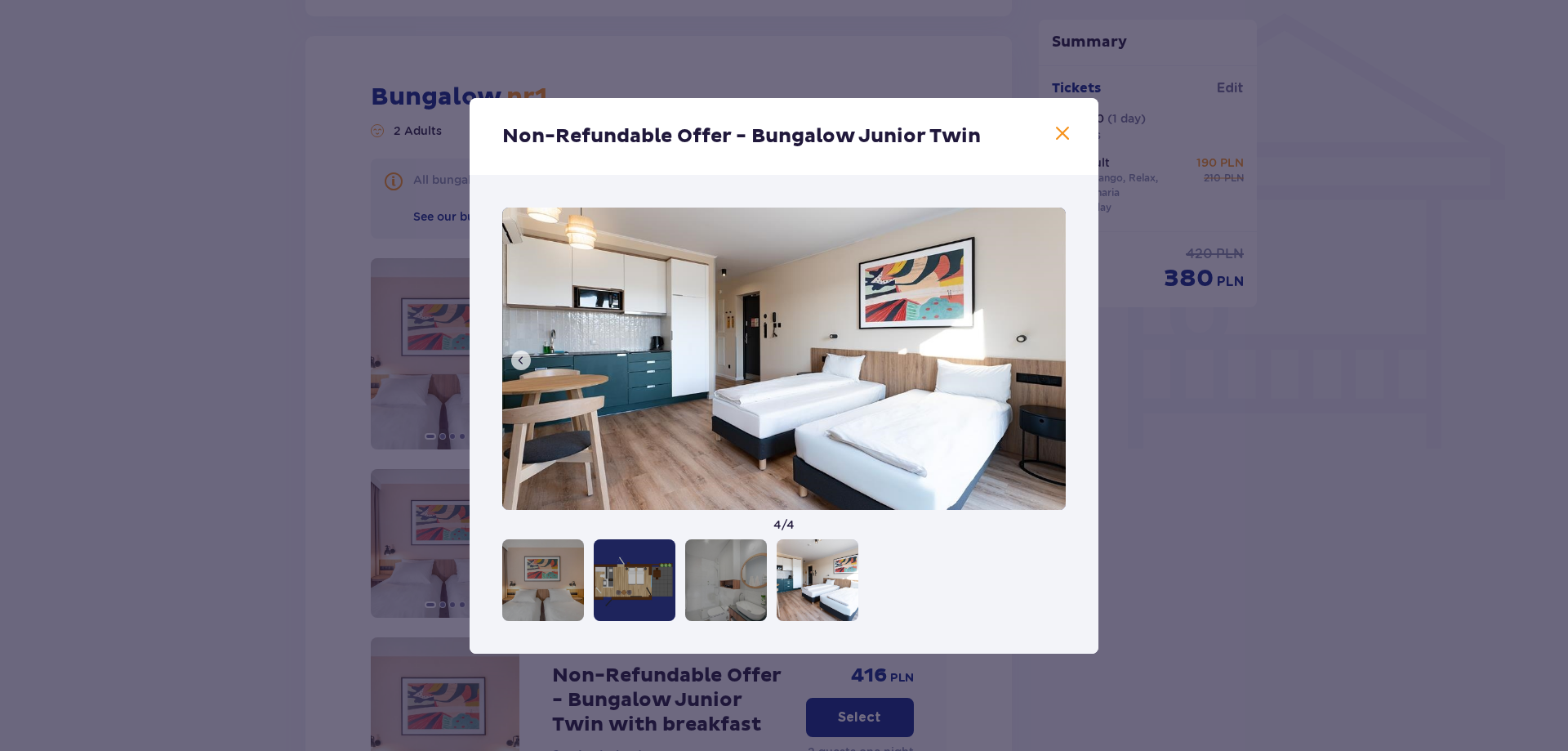
click at [731, 591] on div at bounding box center [726, 580] width 81 height 81
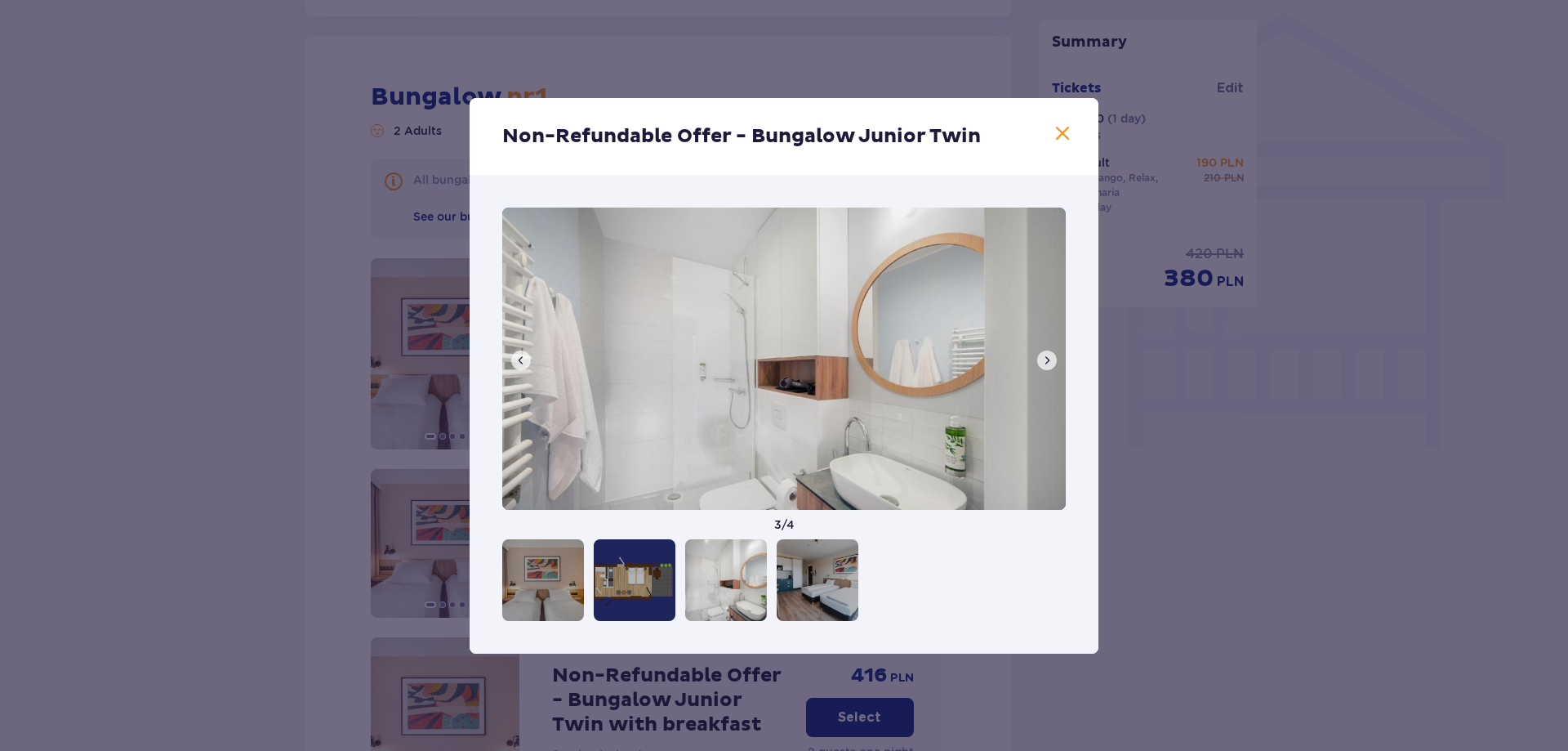
click at [618, 595] on div at bounding box center [634, 580] width 81 height 81
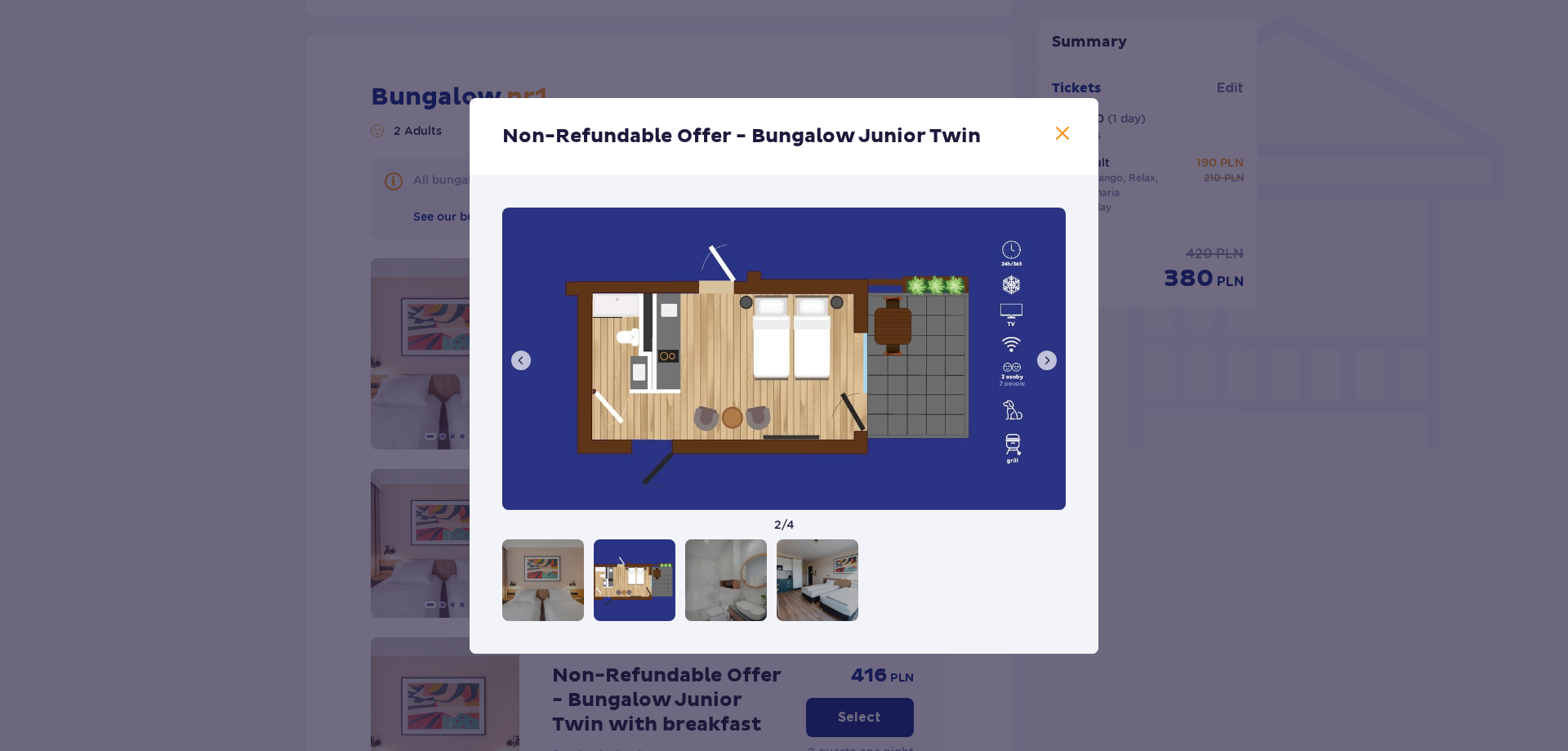
click at [562, 589] on div at bounding box center [543, 580] width 81 height 81
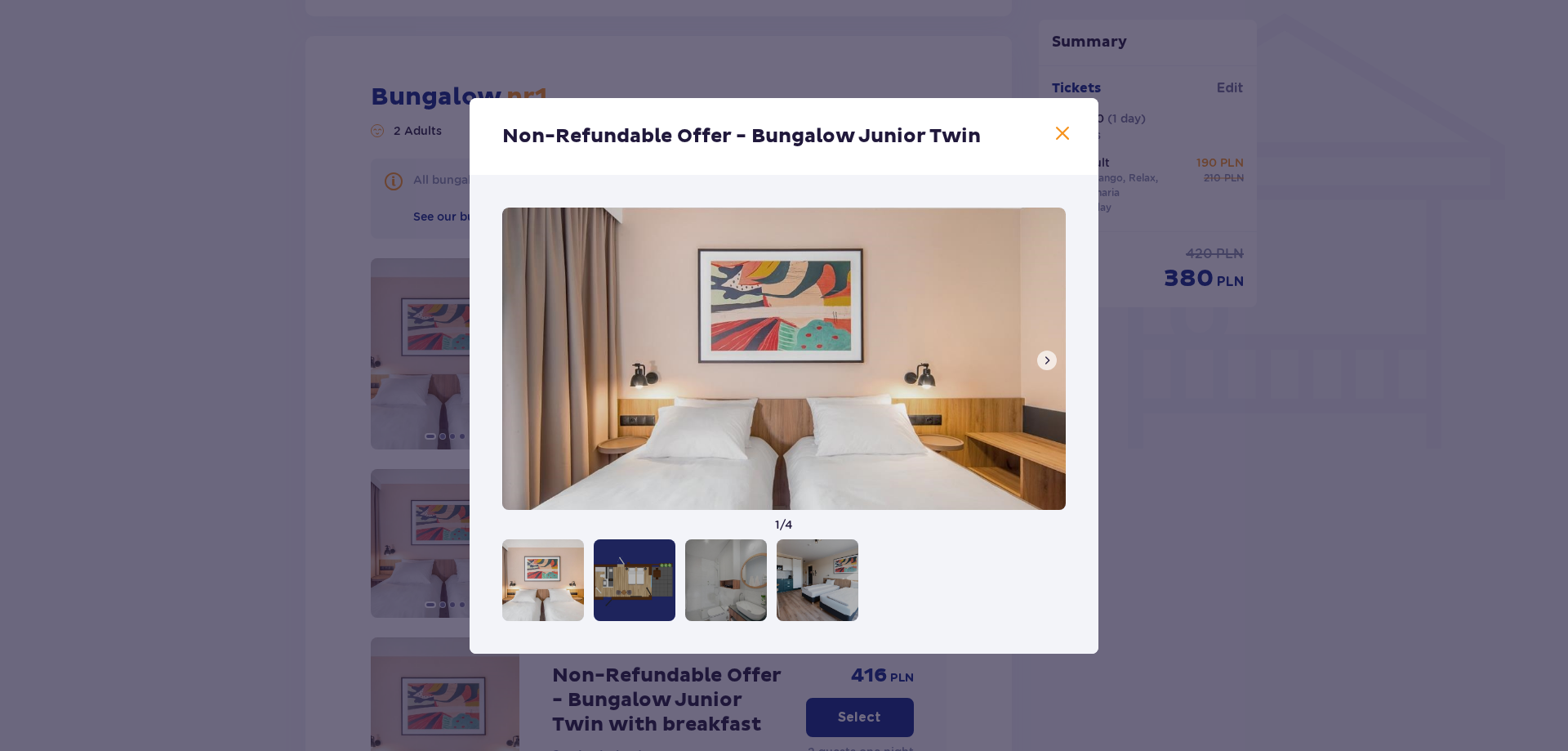
click at [1245, 494] on div "Non-Refundable Offer - Bungalow Junior Twin [DEMOGRAPHIC_DATA] / 4" at bounding box center [784, 376] width 1568 height 751
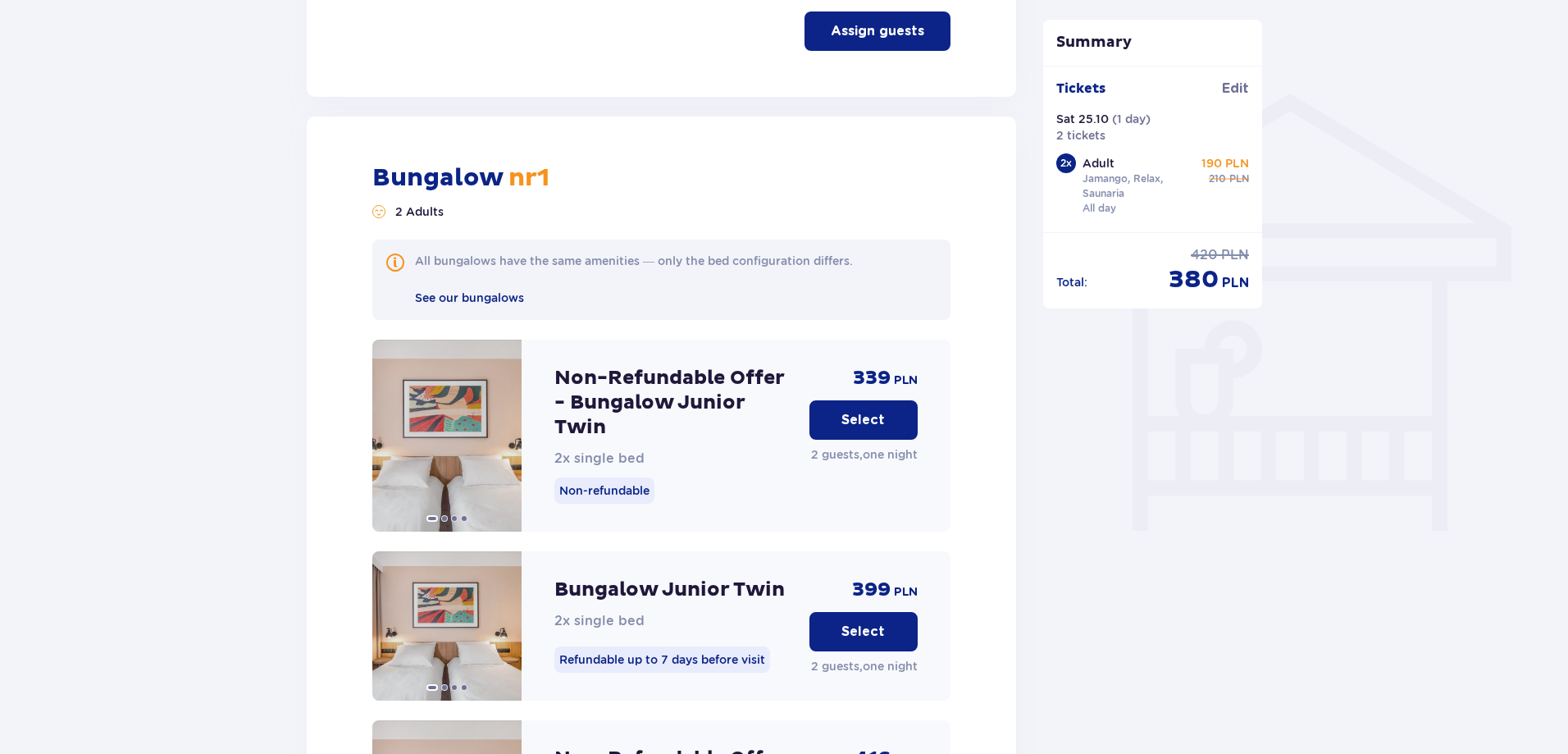
click at [832, 400] on button "Select" at bounding box center [863, 420] width 109 height 39
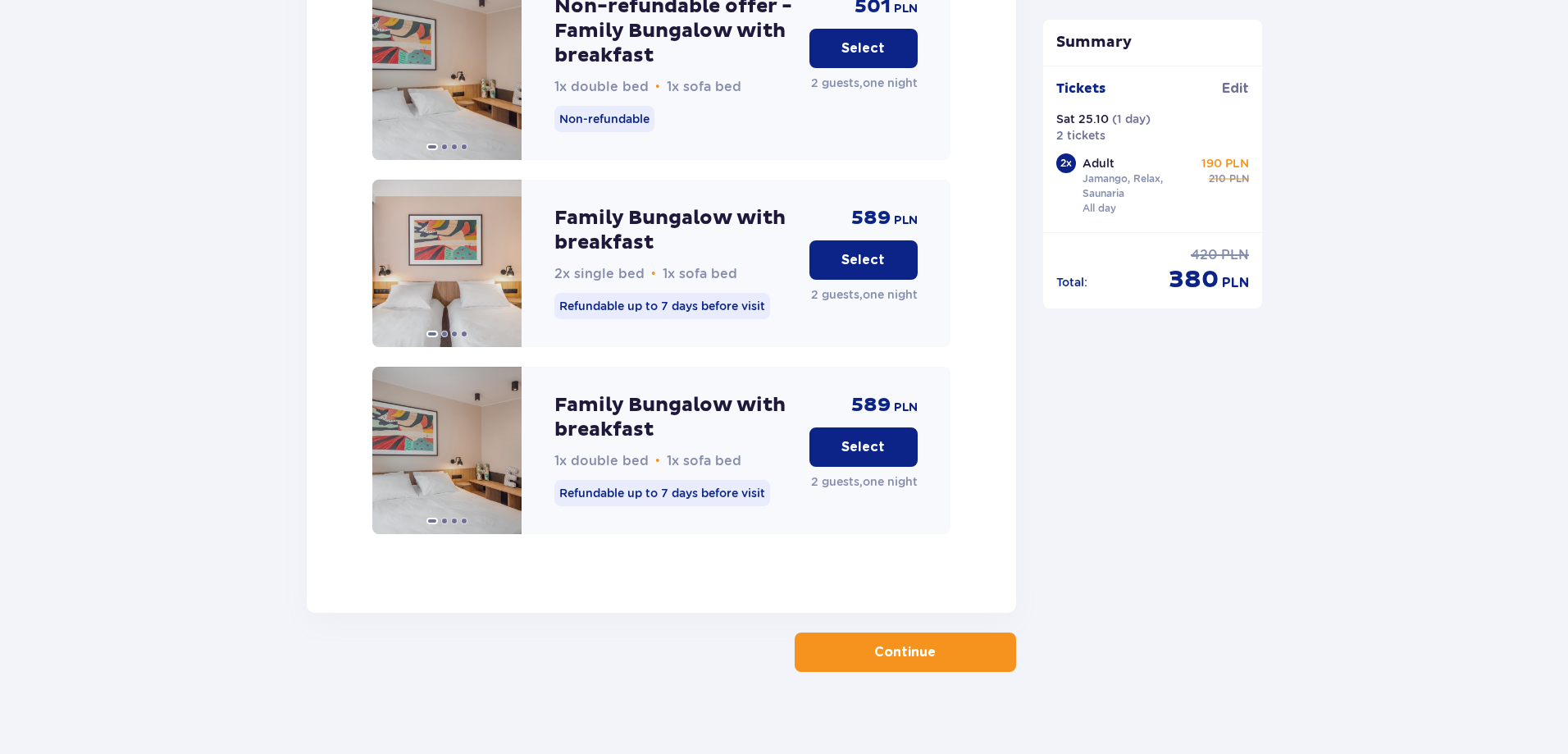
click at [916, 645] on p "Continue" at bounding box center [905, 651] width 62 height 18
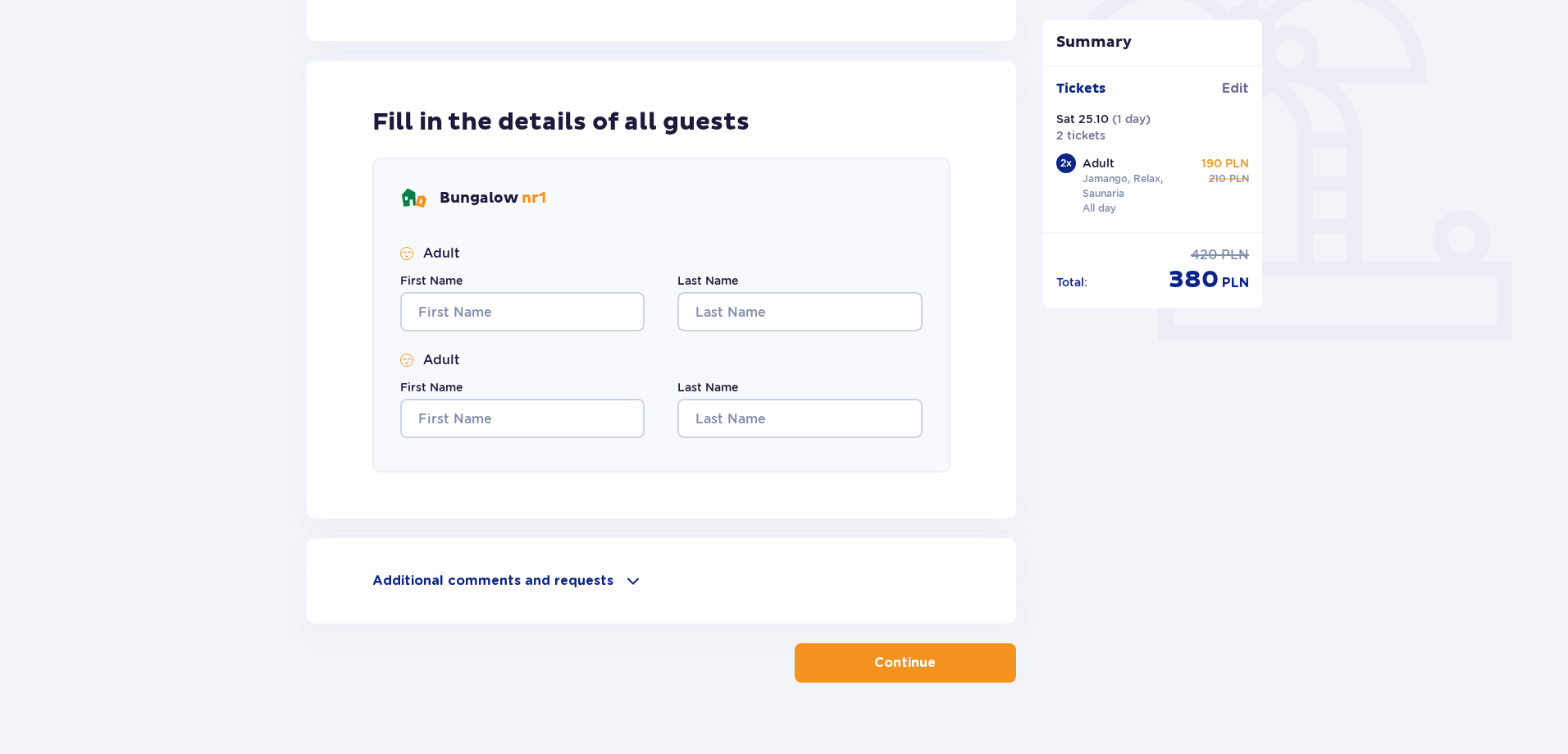
scroll to position [534, 0]
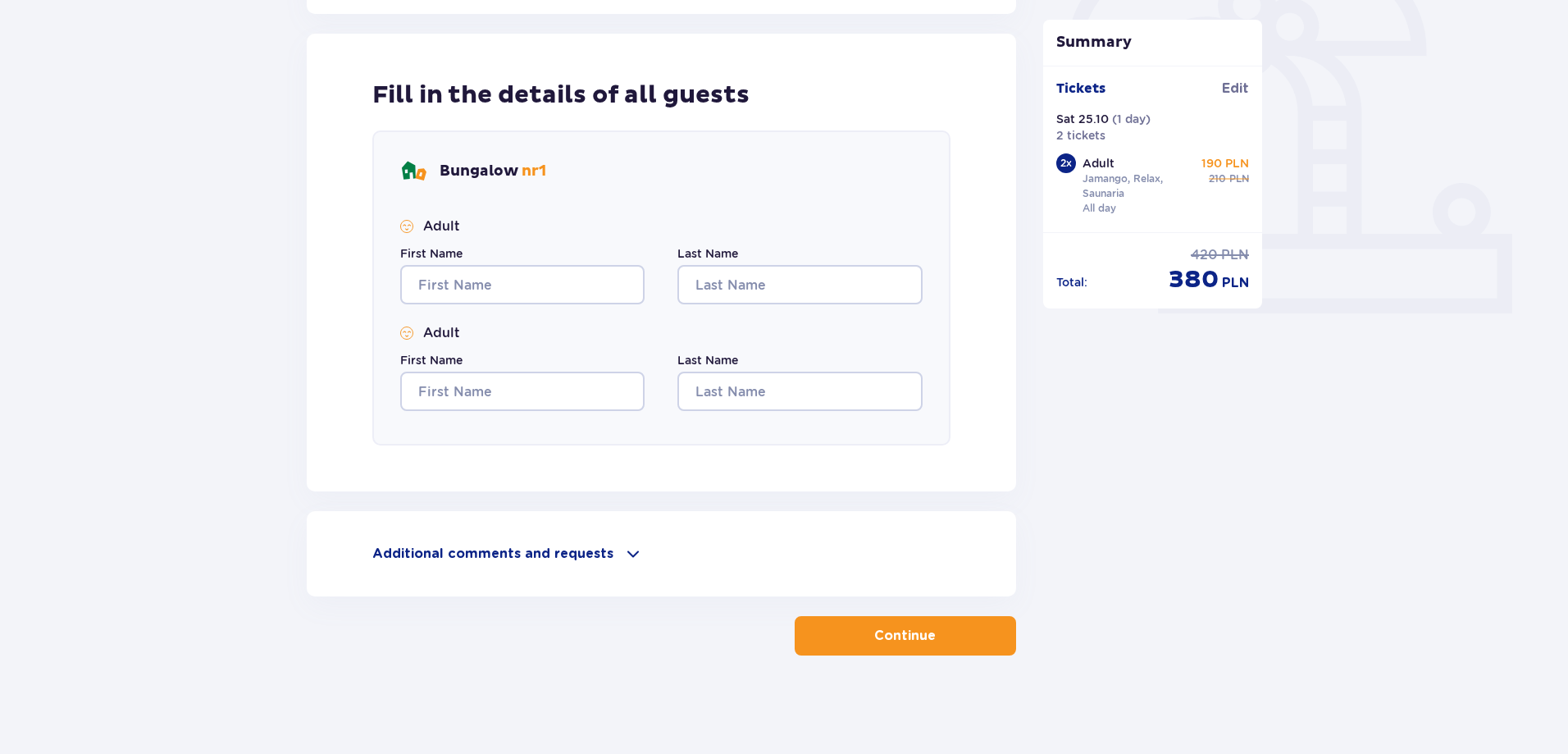
click at [875, 640] on p "Continue" at bounding box center [905, 635] width 62 height 18
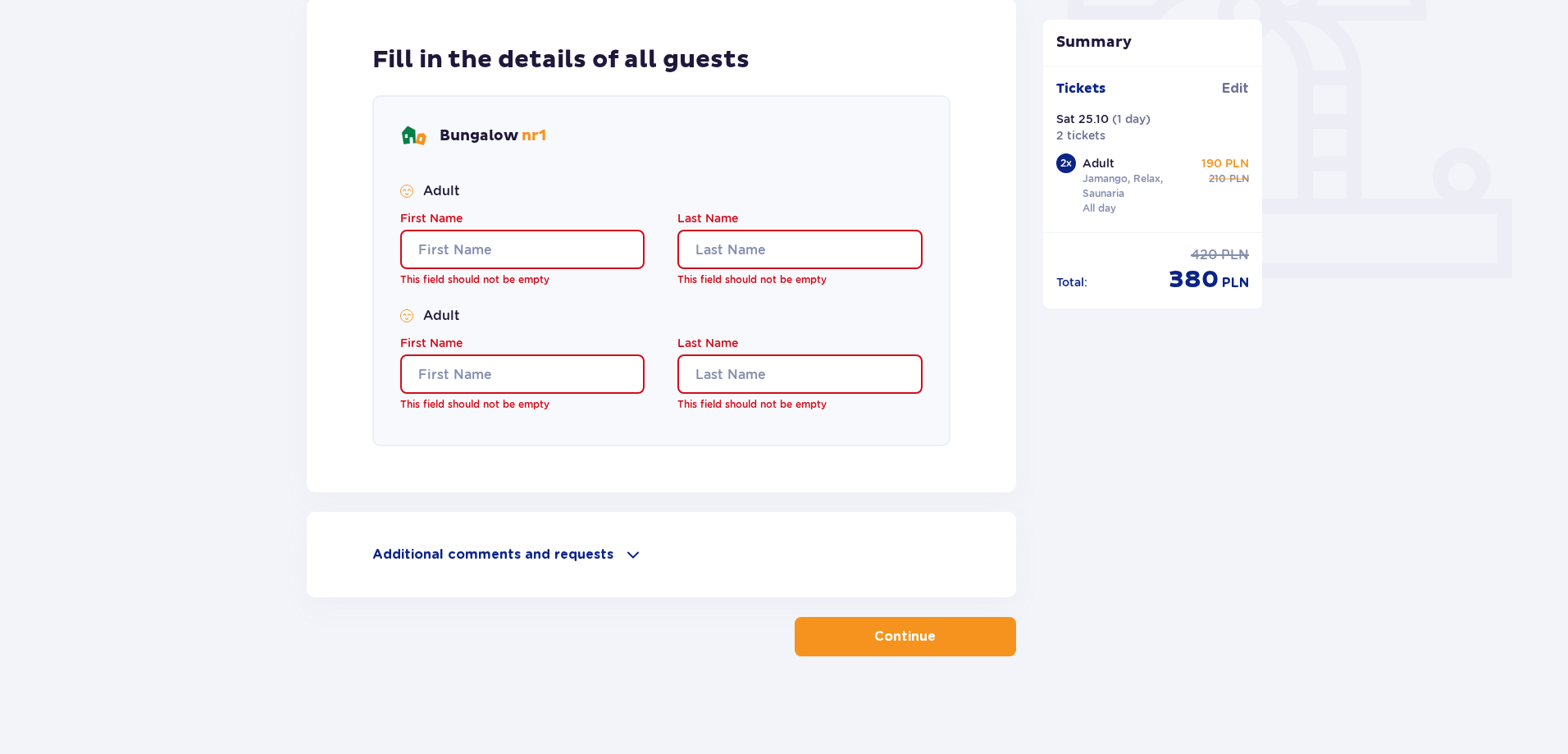
click at [552, 257] on input "First Name" at bounding box center [522, 248] width 244 height 39
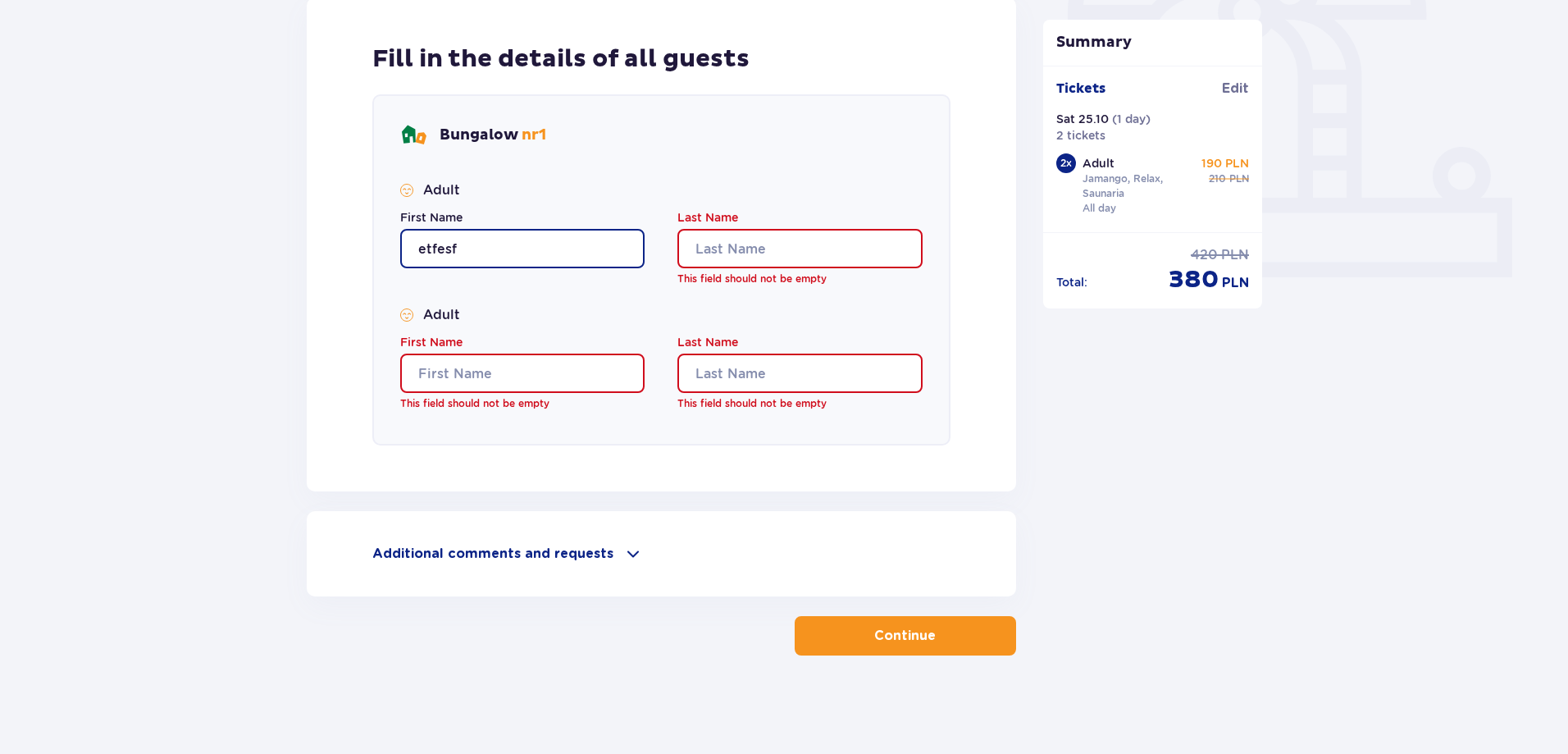
type input "etfesf"
click at [742, 255] on input "Last Name" at bounding box center [799, 248] width 244 height 39
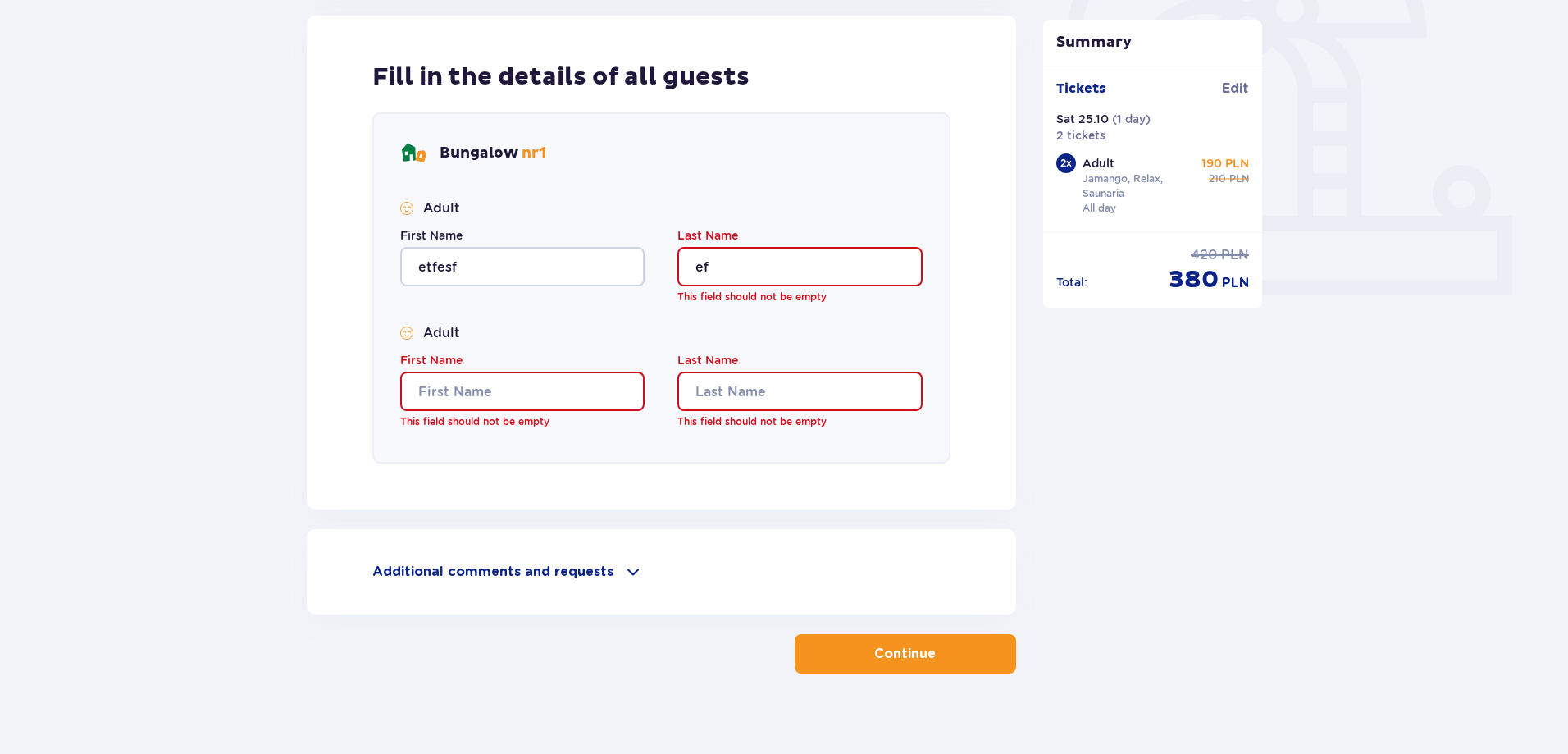
type input "ef"
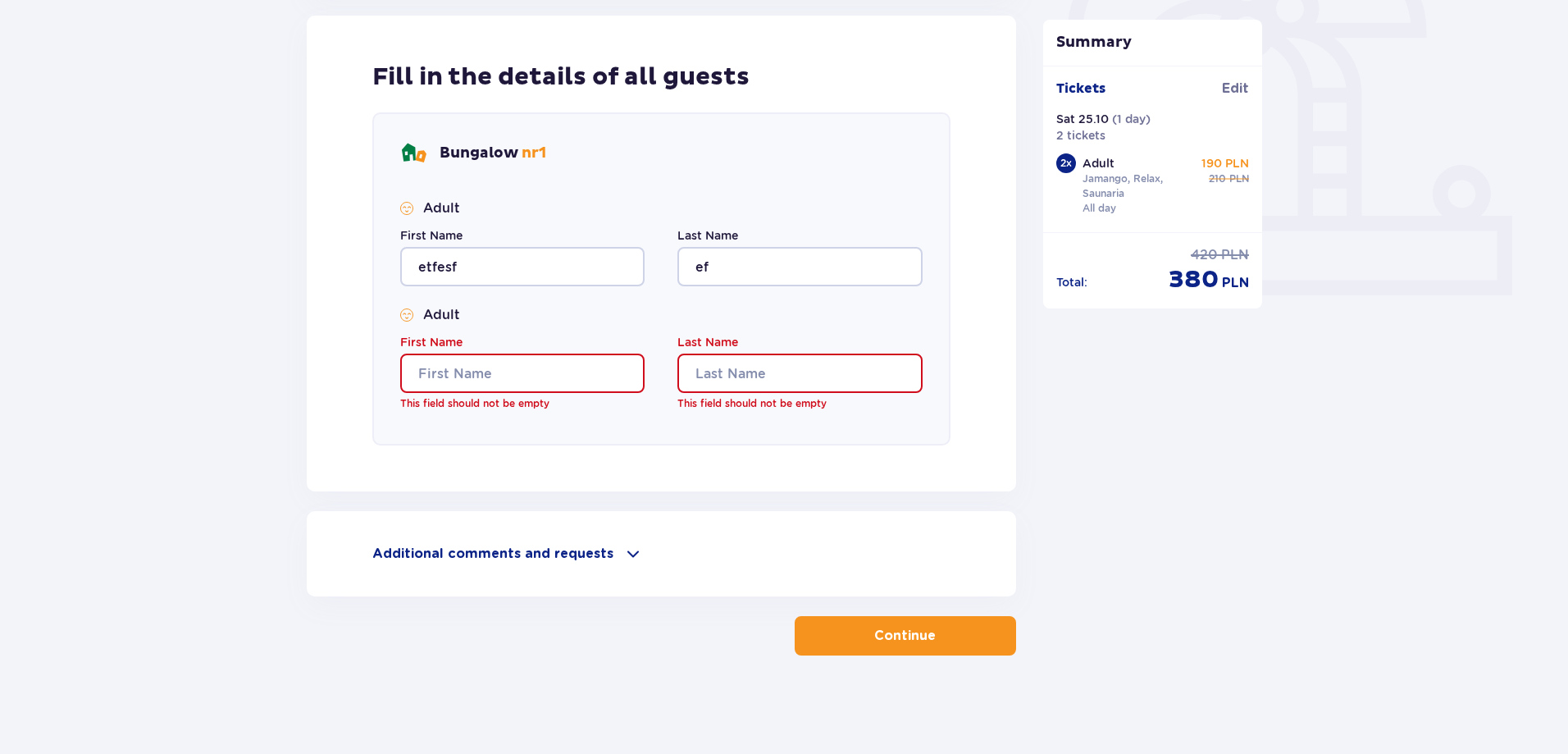
click at [553, 353] on div "First Name This field should not be empty" at bounding box center [522, 372] width 244 height 77
click at [551, 358] on input "e" at bounding box center [522, 373] width 244 height 39
drag, startPoint x: 558, startPoint y: 379, endPoint x: 754, endPoint y: 387, distance: 196.2
click at [567, 378] on input "efs" at bounding box center [522, 373] width 244 height 39
type input "efsfse"
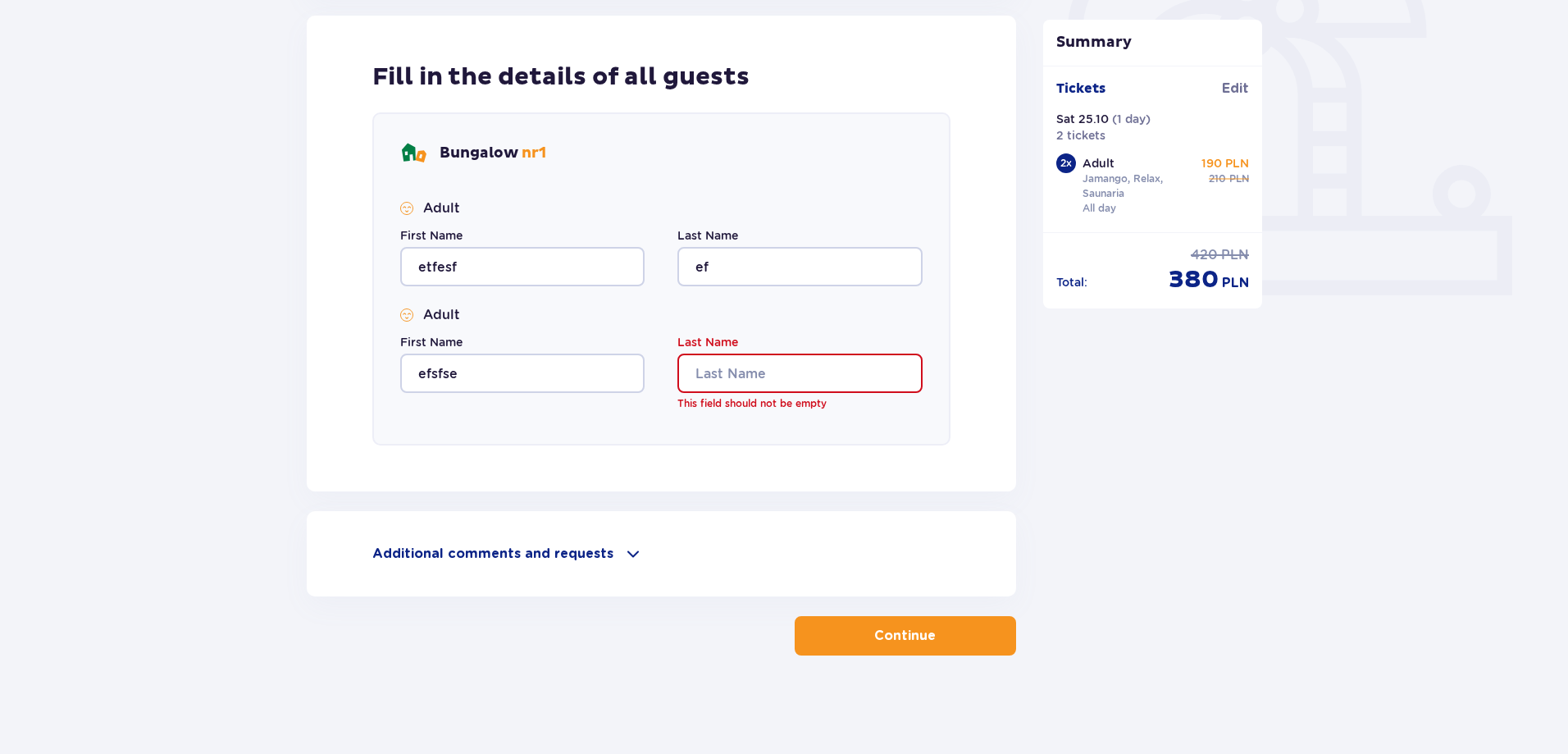
click at [754, 387] on input "Last Name" at bounding box center [799, 373] width 244 height 39
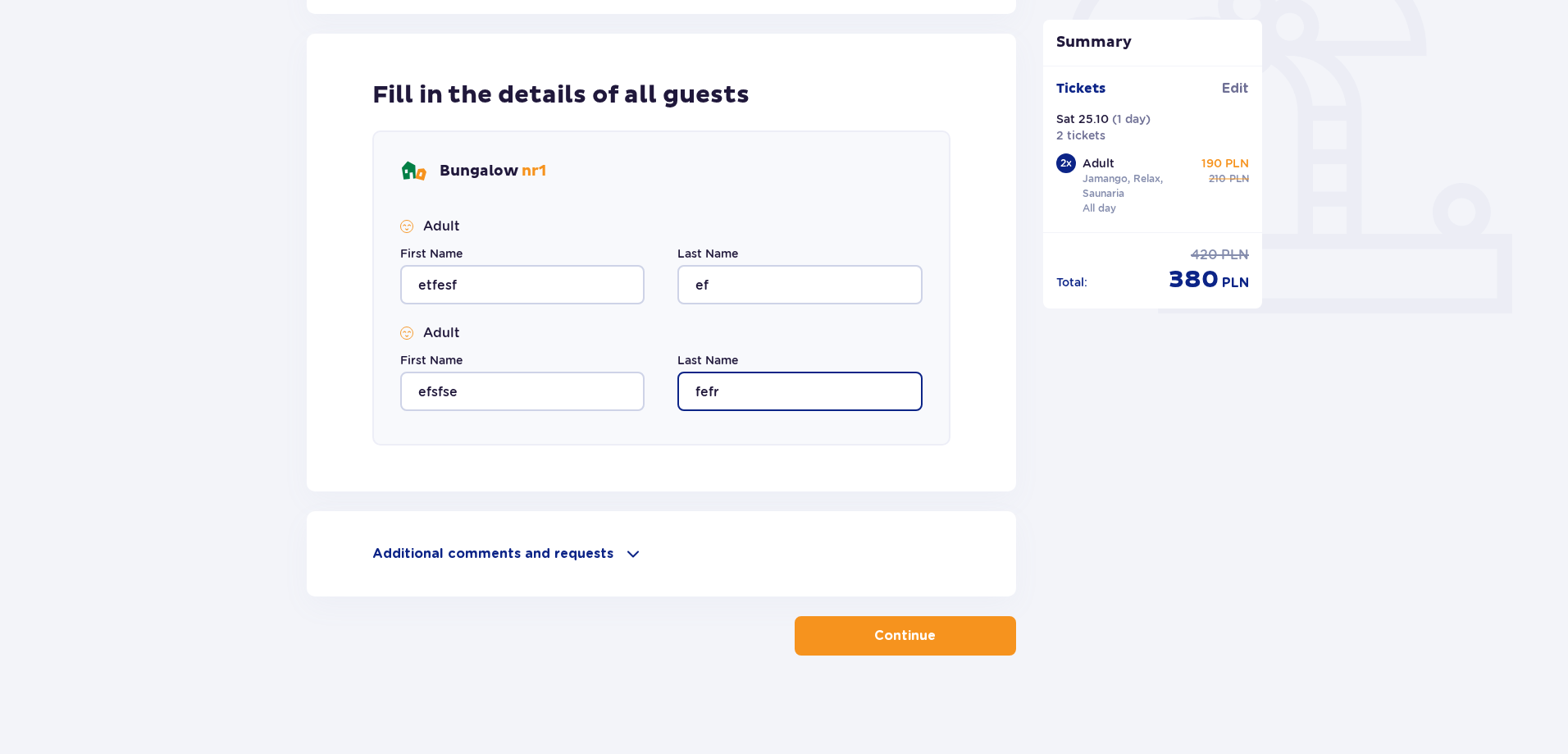
type input "fefr"
click at [916, 641] on p "Continue" at bounding box center [905, 635] width 62 height 18
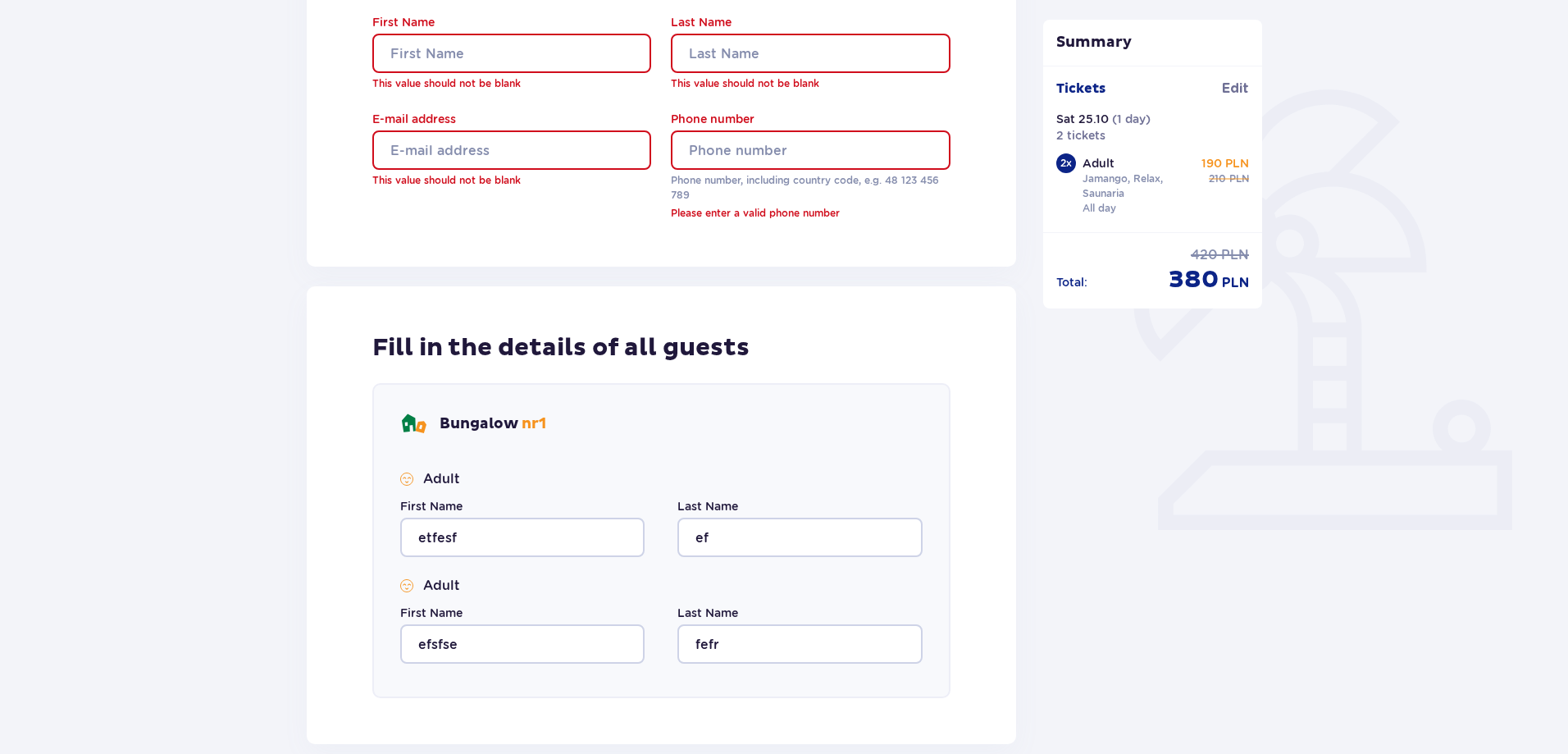
scroll to position [120, 0]
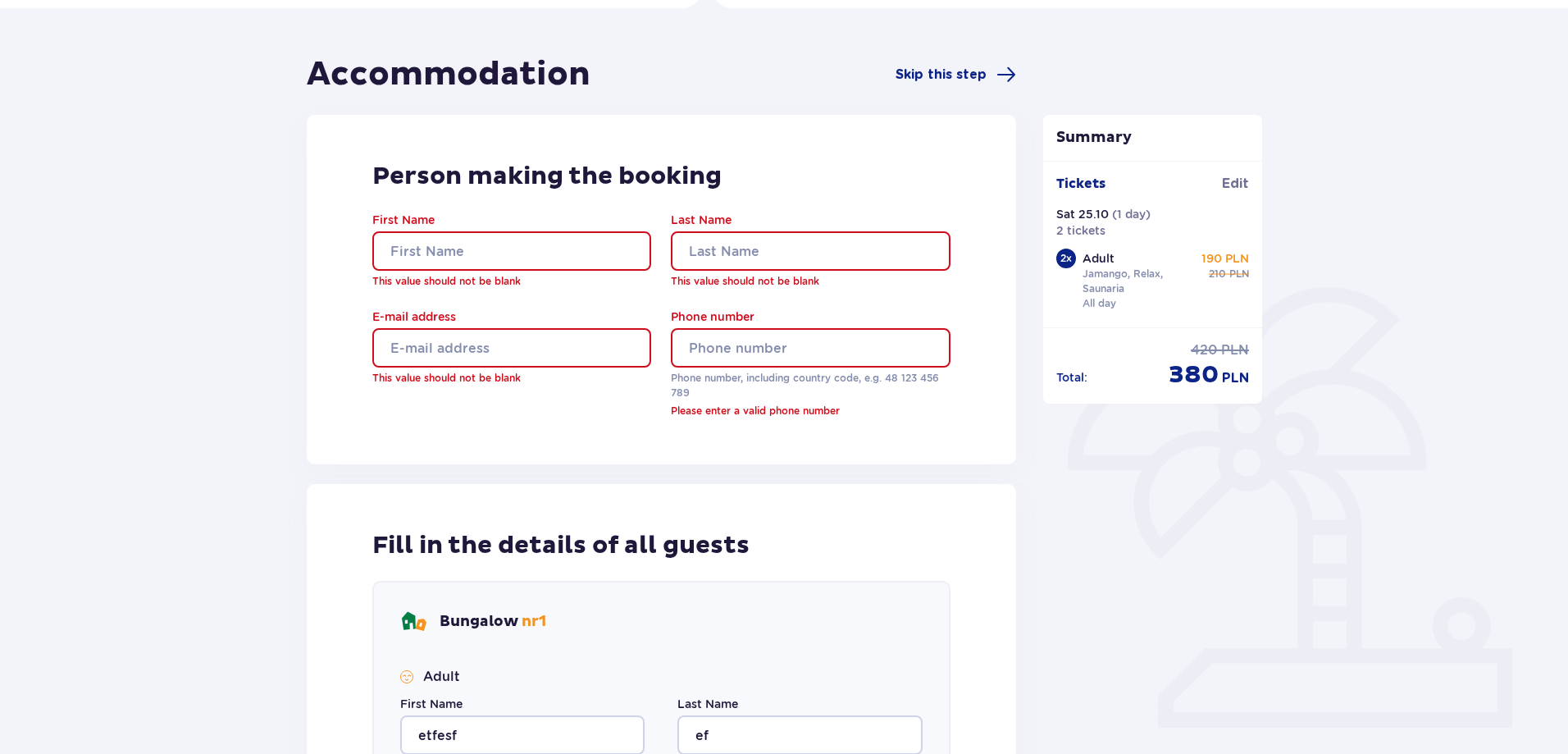
click at [470, 250] on input "First Name" at bounding box center [512, 250] width 279 height 39
type input "erfe"
click at [716, 248] on input "Last Name" at bounding box center [810, 250] width 279 height 39
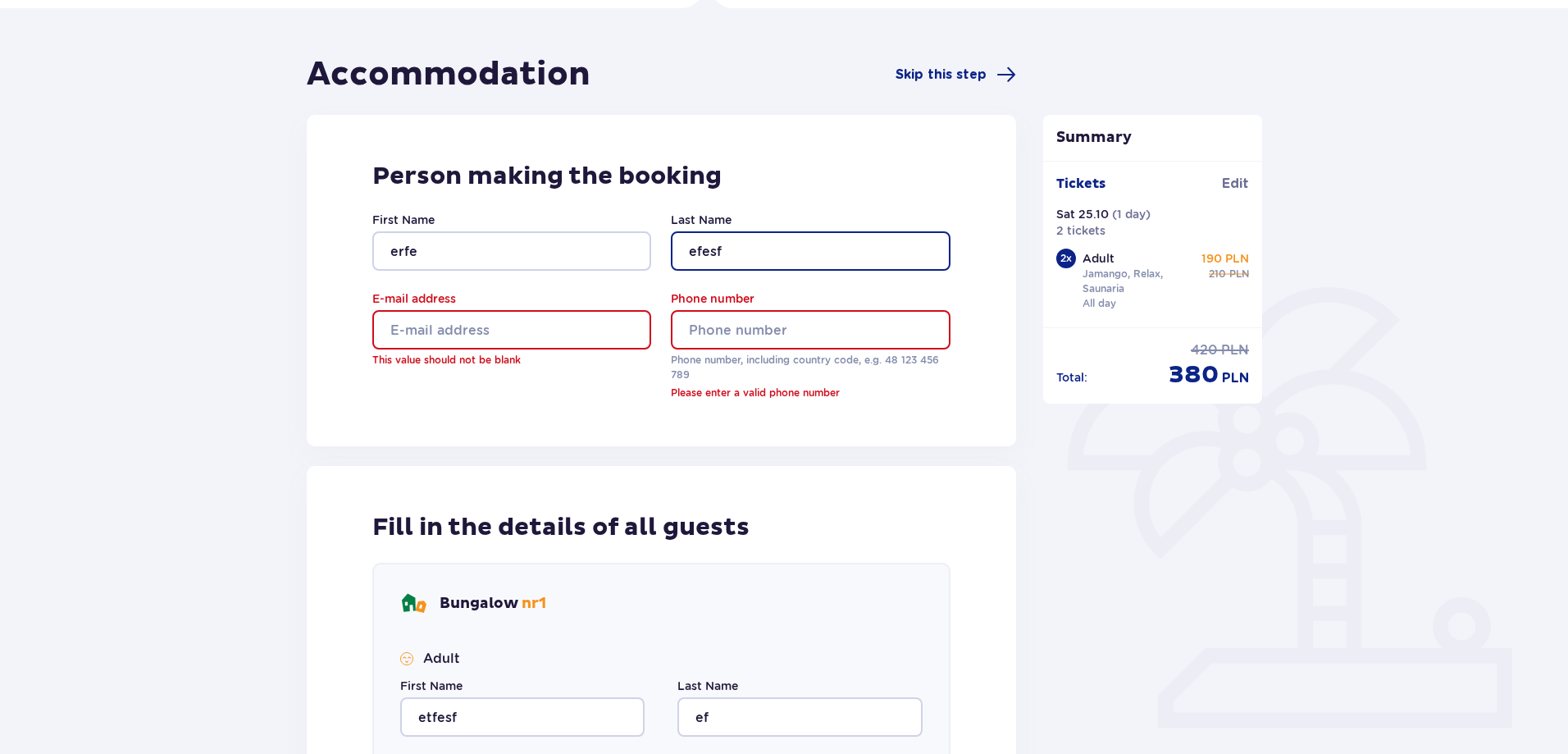
type input "efesf"
click at [559, 322] on input "E-mail address" at bounding box center [512, 329] width 279 height 39
click at [529, 329] on input "E-mail address" at bounding box center [512, 329] width 279 height 39
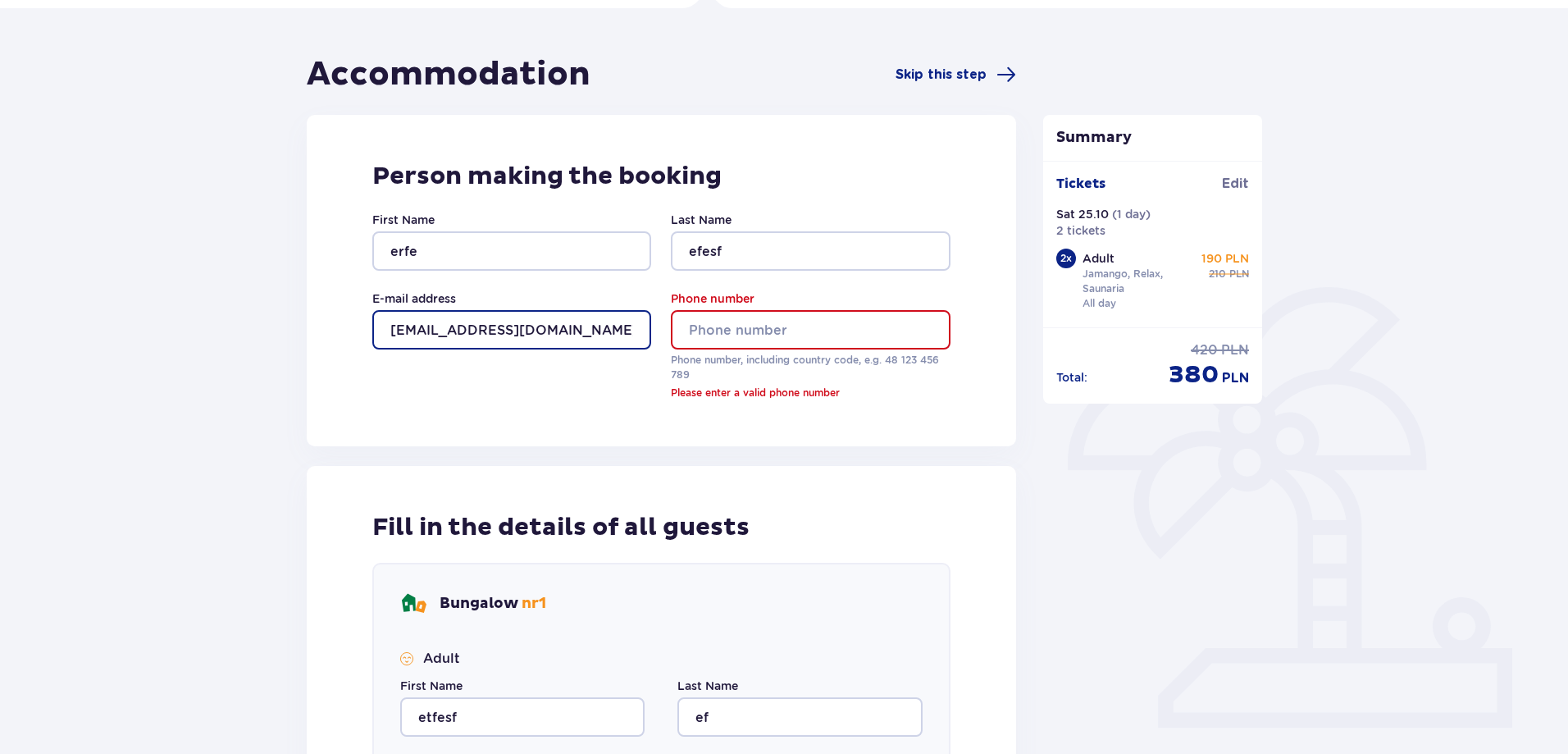
type input "[EMAIL_ADDRESS][DOMAIN_NAME]"
click at [727, 332] on input "Phone number" at bounding box center [810, 329] width 279 height 39
click at [839, 332] on input "Phone number" at bounding box center [810, 329] width 279 height 39
paste input "[PHONE_NUMBER]"
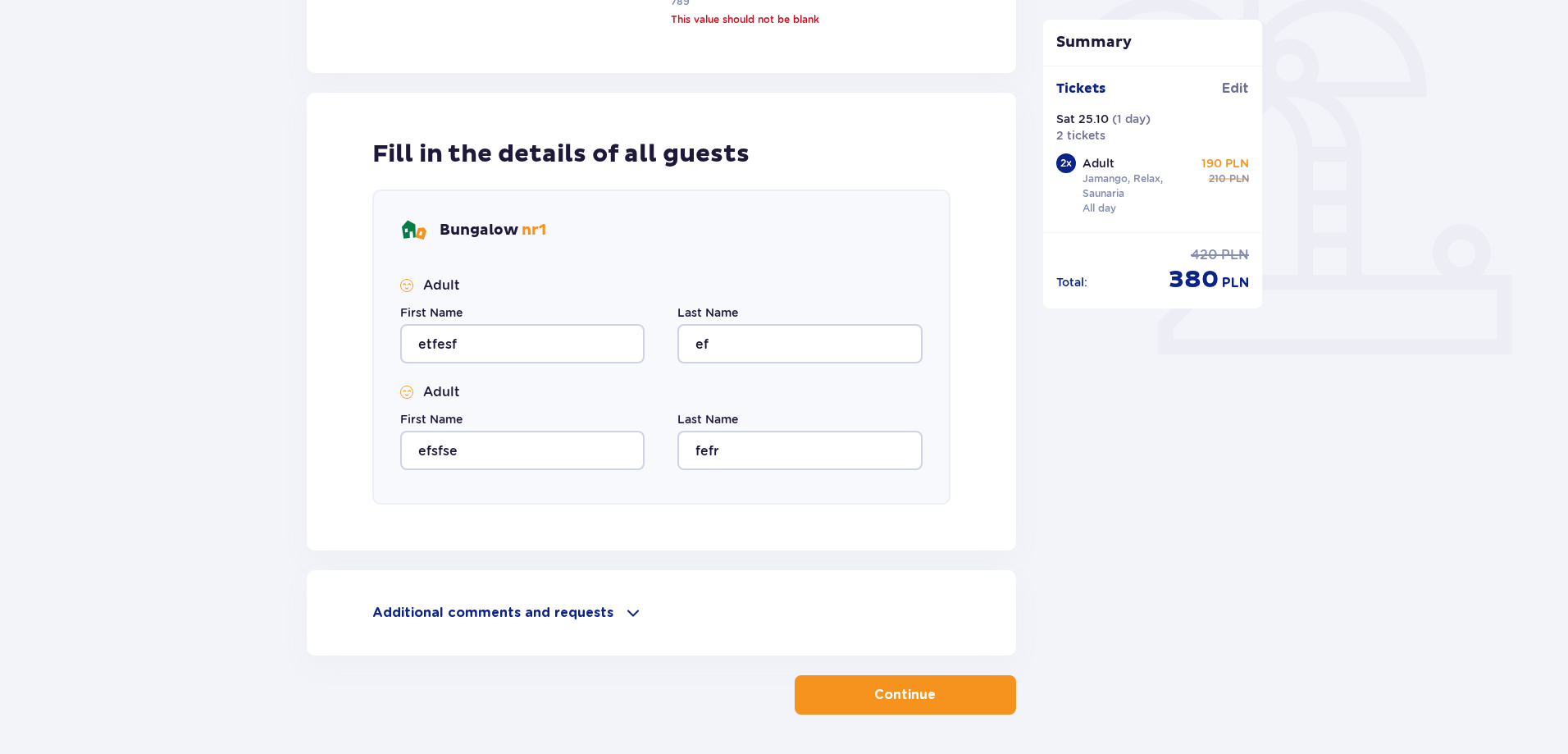
scroll to position [142, 0]
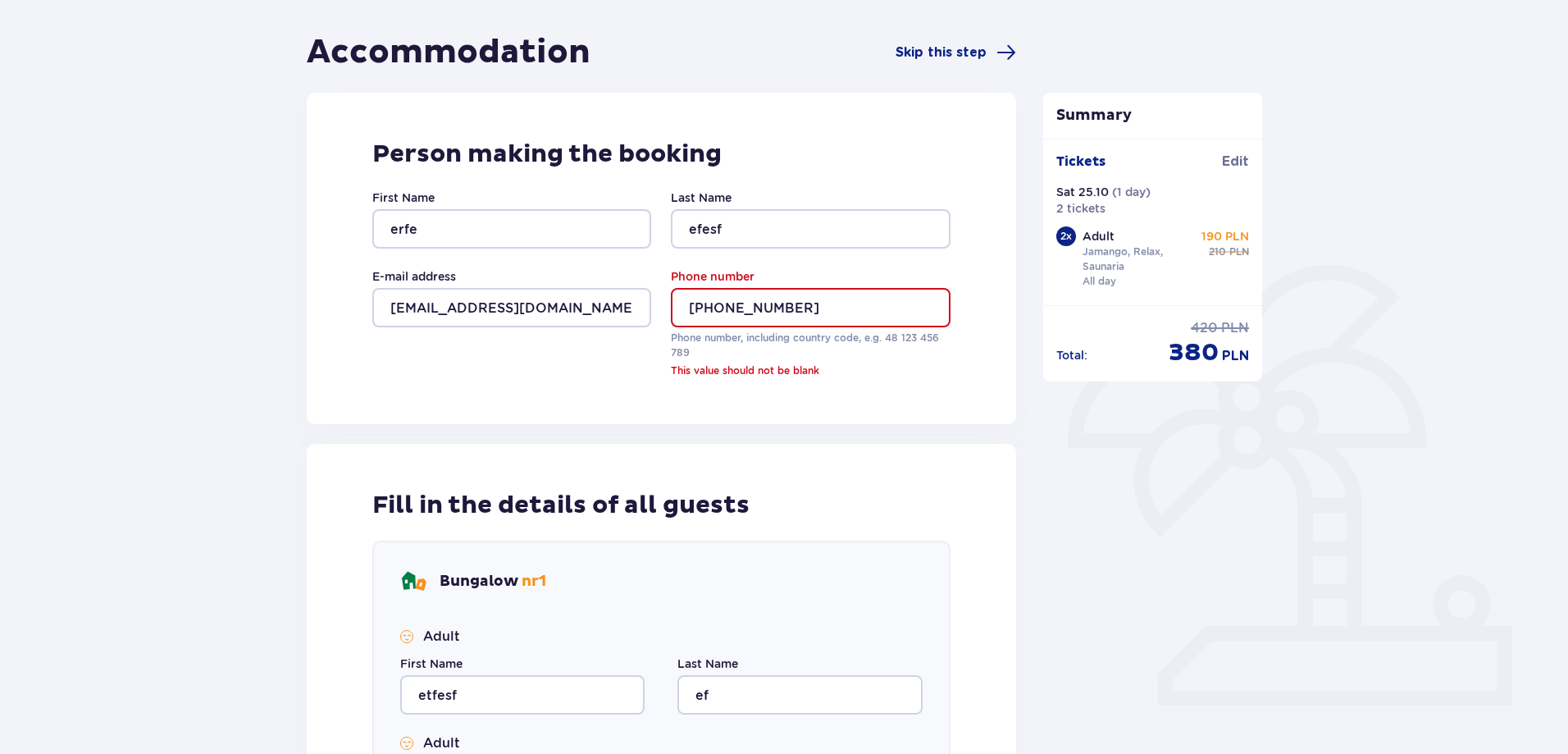
drag, startPoint x: 712, startPoint y: 308, endPoint x: 728, endPoint y: 318, distance: 18.9
click at [712, 307] on input "[PHONE_NUMBER]" at bounding box center [810, 307] width 279 height 39
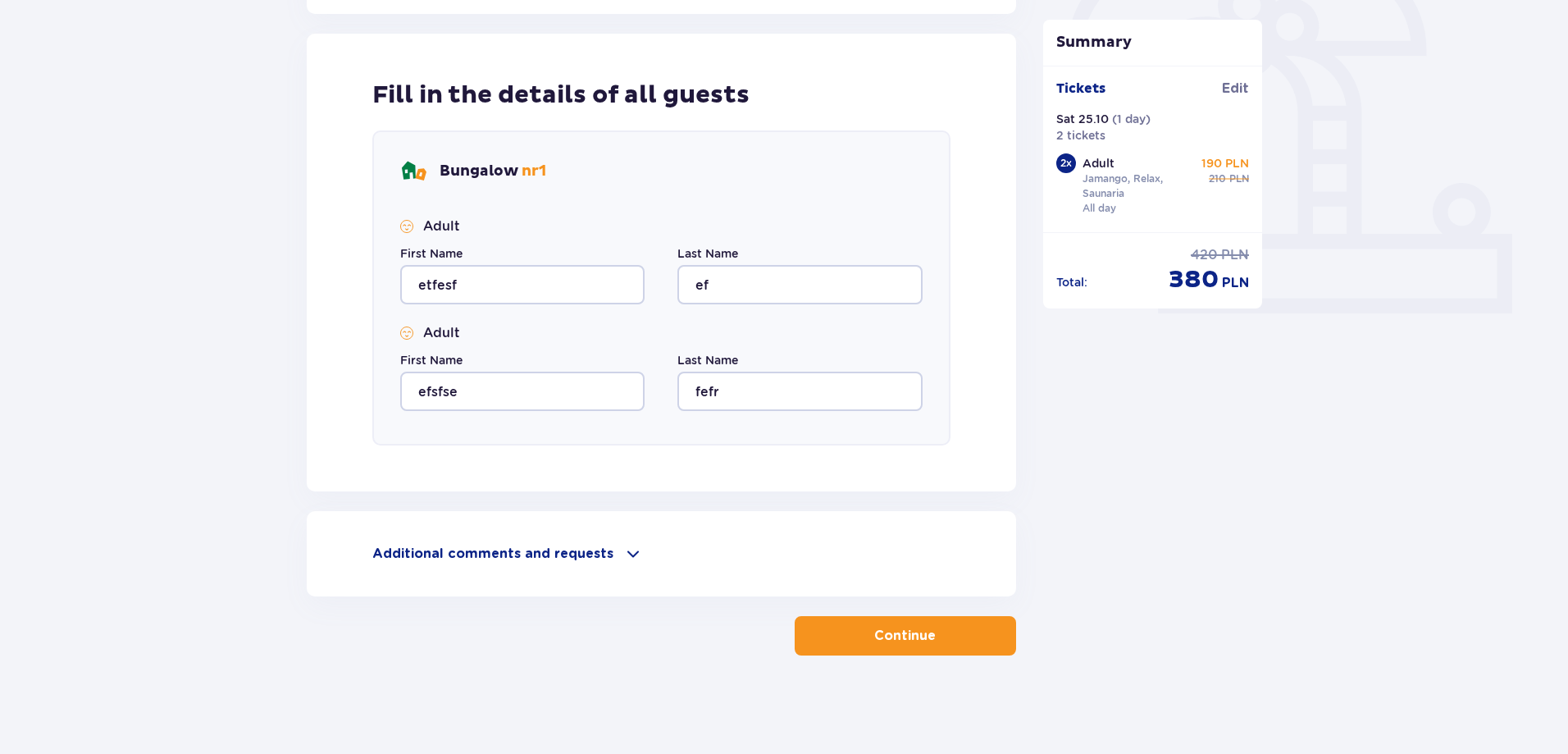
type input "576905613"
click at [875, 639] on p "Continue" at bounding box center [905, 635] width 62 height 18
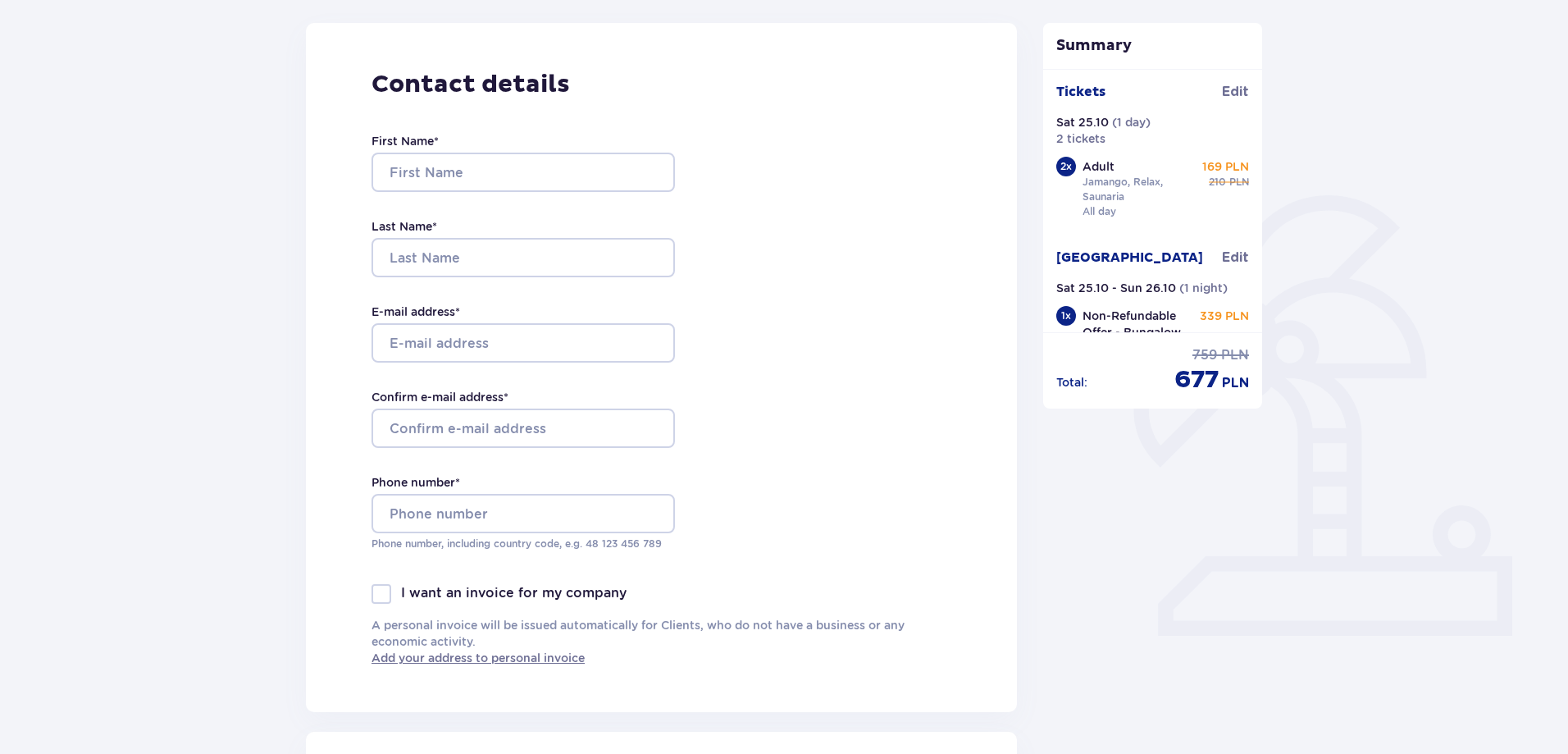
scroll to position [246, 0]
